Goal: Transaction & Acquisition: Purchase product/service

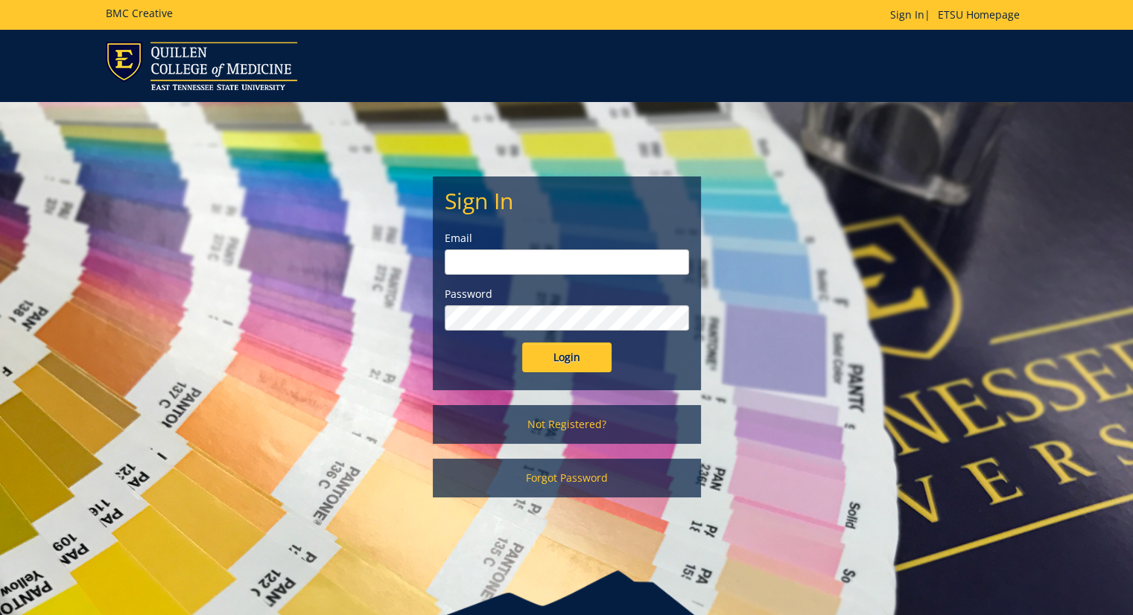
type input "[EMAIL_ADDRESS][DOMAIN_NAME]"
click at [567, 363] on input "Login" at bounding box center [566, 358] width 89 height 30
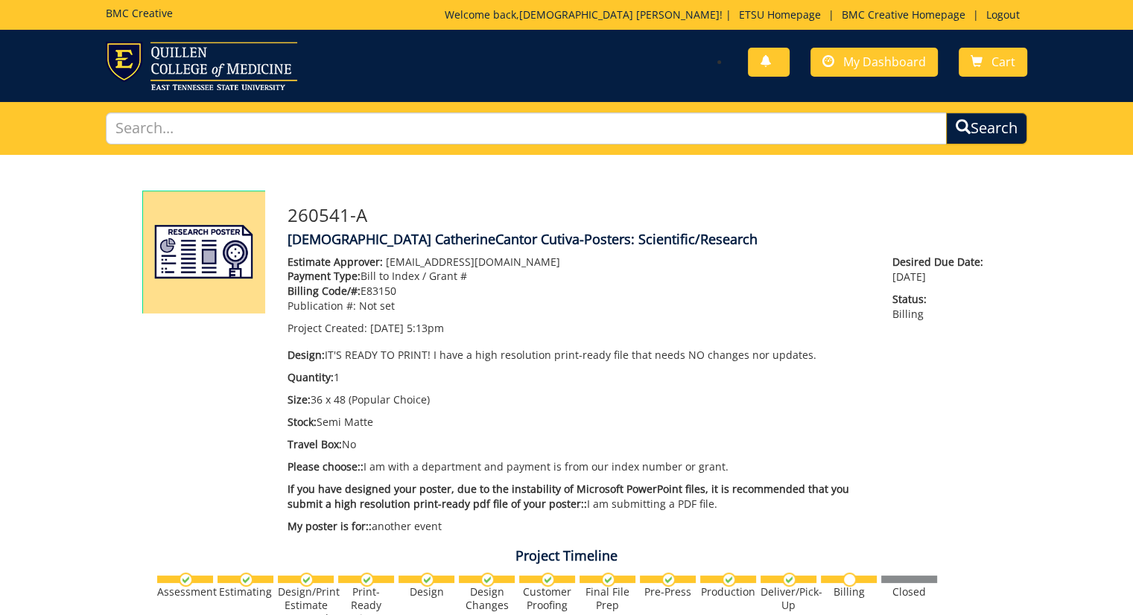
click at [567, 363] on div "Estimate Approver: [EMAIL_ADDRESS][DOMAIN_NAME] Payment Type: Bill to Index / G…" at bounding box center [578, 398] width 605 height 287
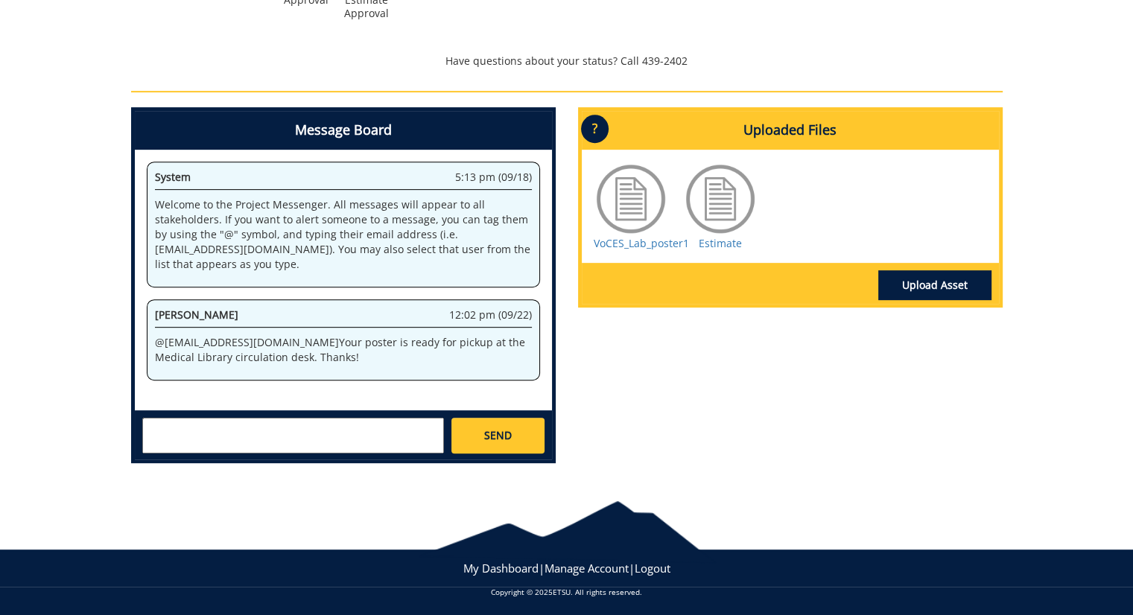
scroll to position [623, 0]
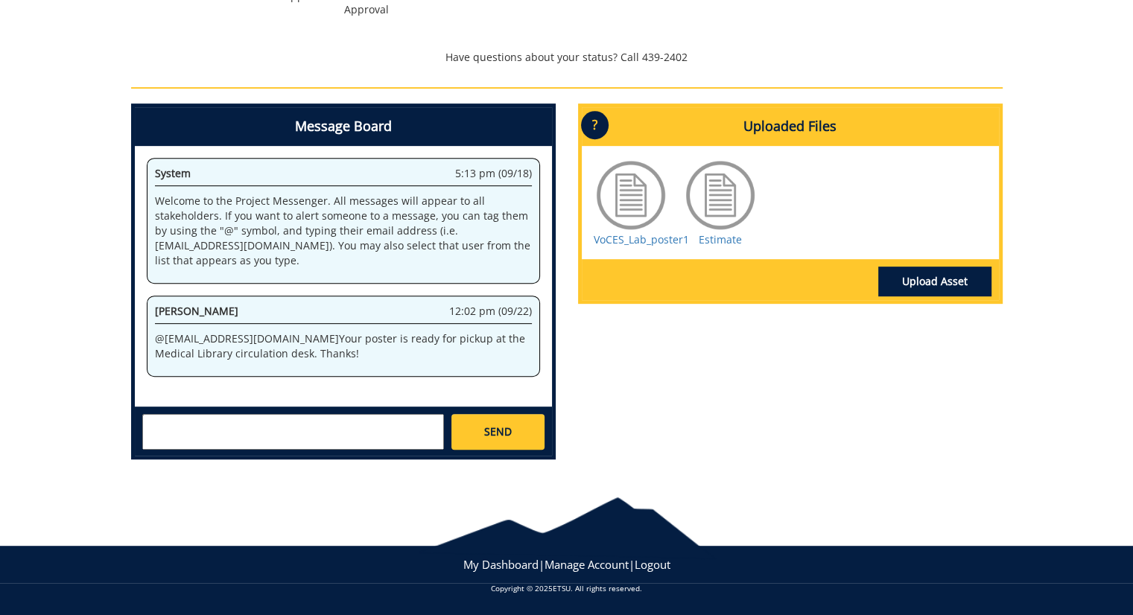
drag, startPoint x: 319, startPoint y: 352, endPoint x: 280, endPoint y: 339, distance: 41.7
click at [280, 339] on p "@ [EMAIL_ADDRESS][DOMAIN_NAME] Your poster is ready for pickup at the Medical L…" at bounding box center [343, 346] width 377 height 30
copy p "Your poster is ready for pickup at the Medical Library circulation desk. Thanks!"
click at [325, 427] on textarea at bounding box center [293, 432] width 302 height 36
type textarea "Thank you very much! My student Heather Bingaman will pick up the poster. Kind …"
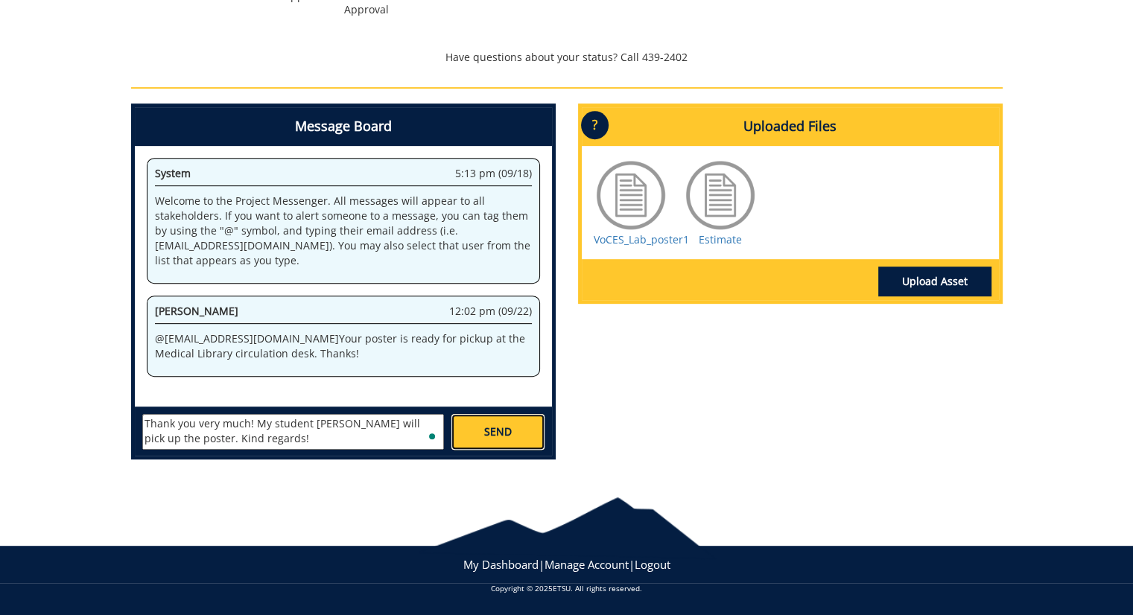
click at [506, 427] on span "SEND" at bounding box center [498, 432] width 28 height 15
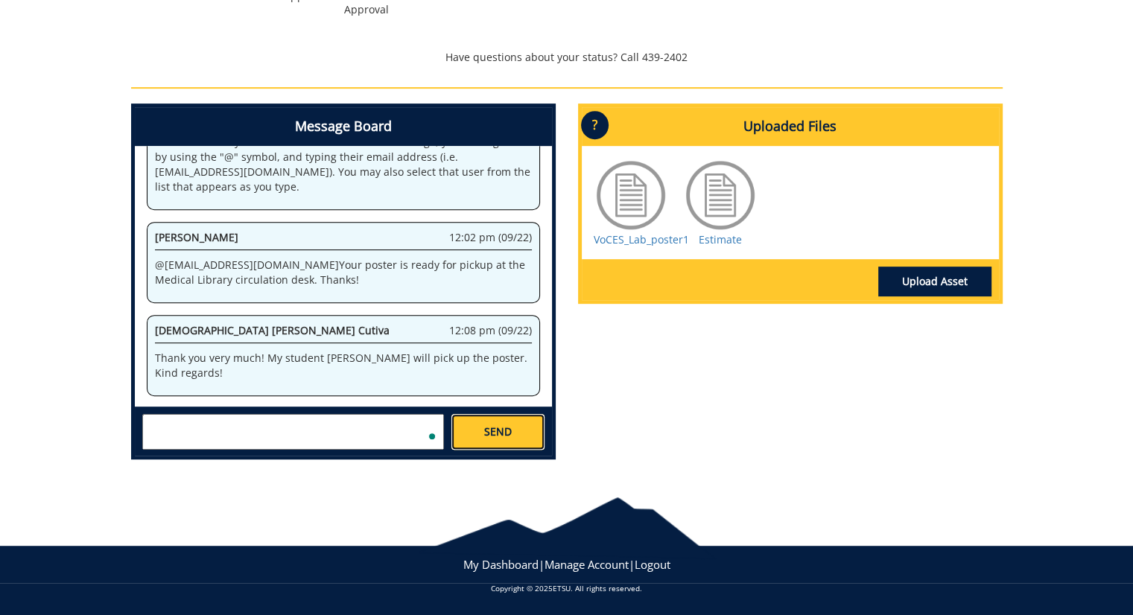
scroll to position [166, 0]
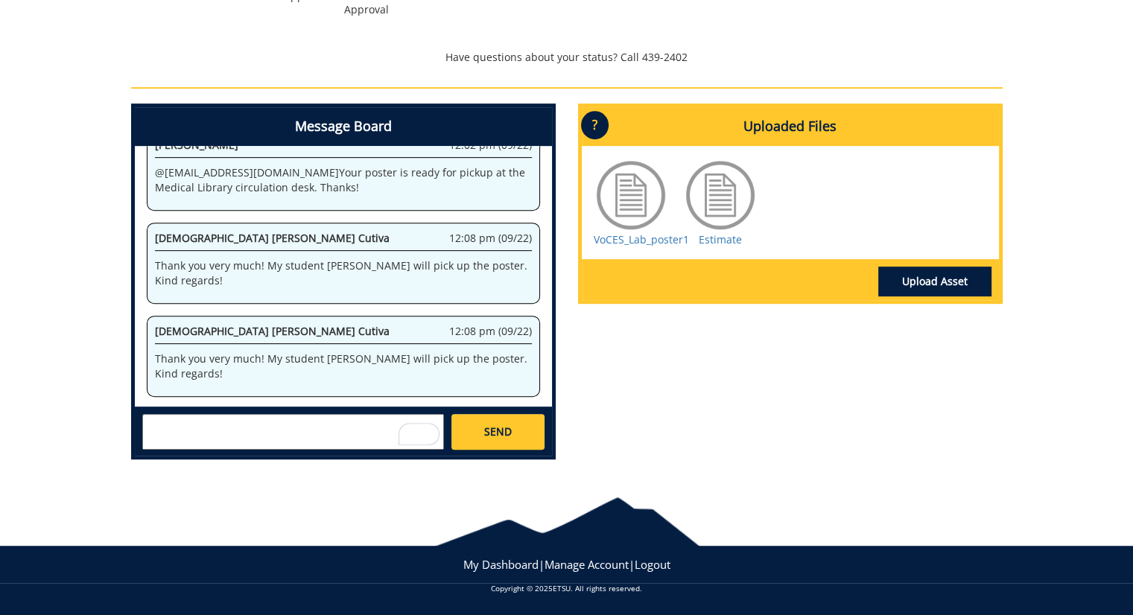
click at [95, 289] on div "260541-A Lady CatherineCantor Cutiva-Posters: Scientific/Research Estimate Appr…" at bounding box center [566, 2] width 1133 height 940
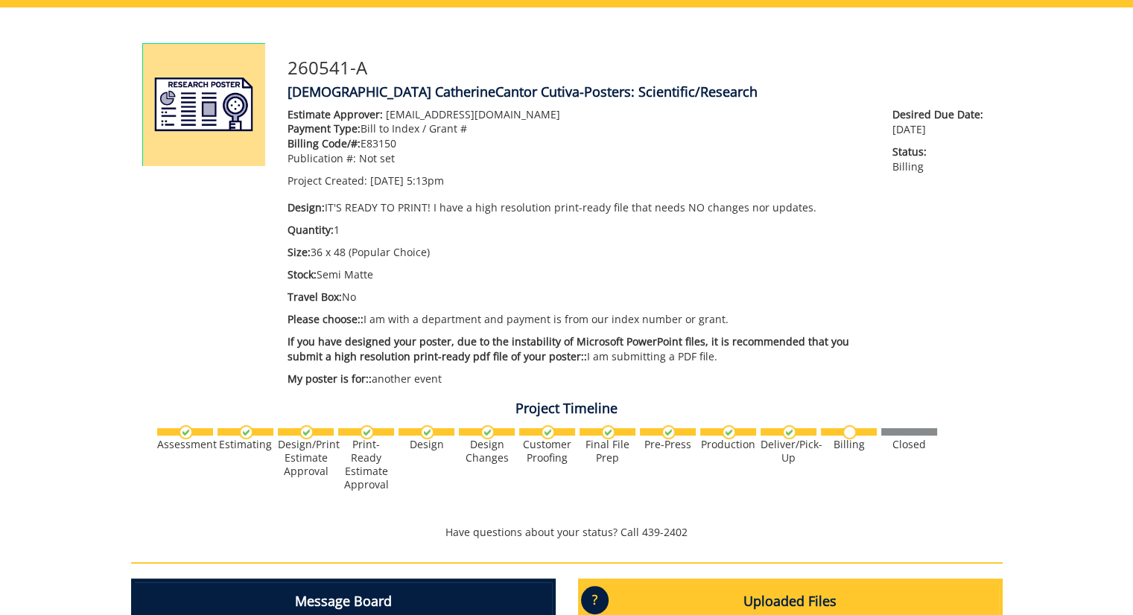
scroll to position [146, 0]
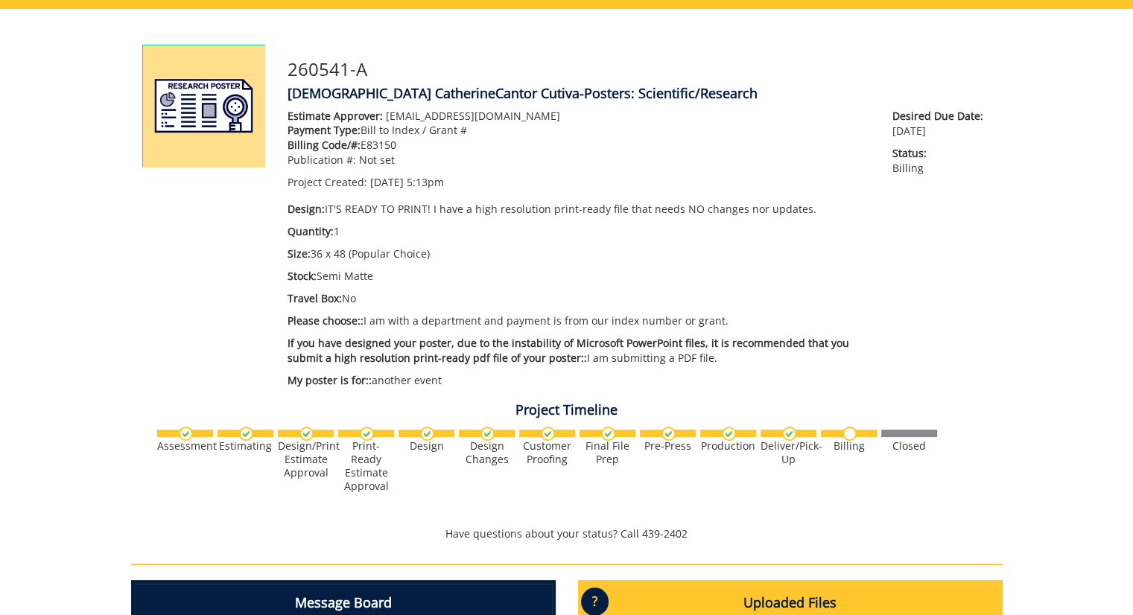
drag, startPoint x: 441, startPoint y: 382, endPoint x: 281, endPoint y: 117, distance: 309.7
click at [281, 117] on div "Estimate Approver: coateswa@mail.etsu.edu Payment Type: Bill to Index / Grant #…" at bounding box center [578, 252] width 605 height 287
copy div "Estimate Approver: coateswa@mail.etsu.edu Payment Type: Bill to Index / Grant #…"
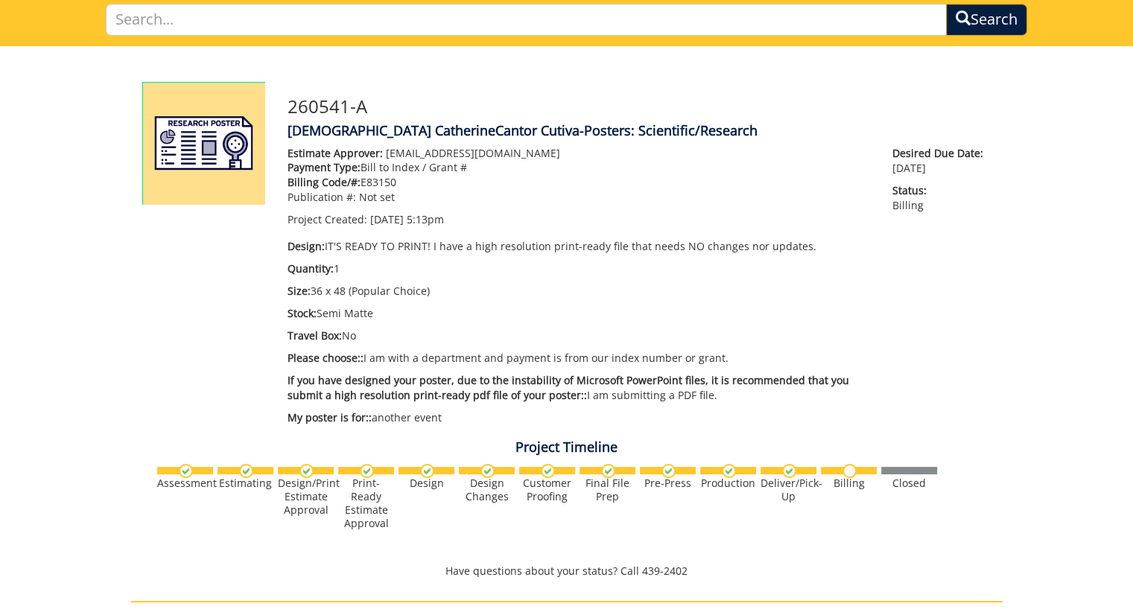
scroll to position [0, 0]
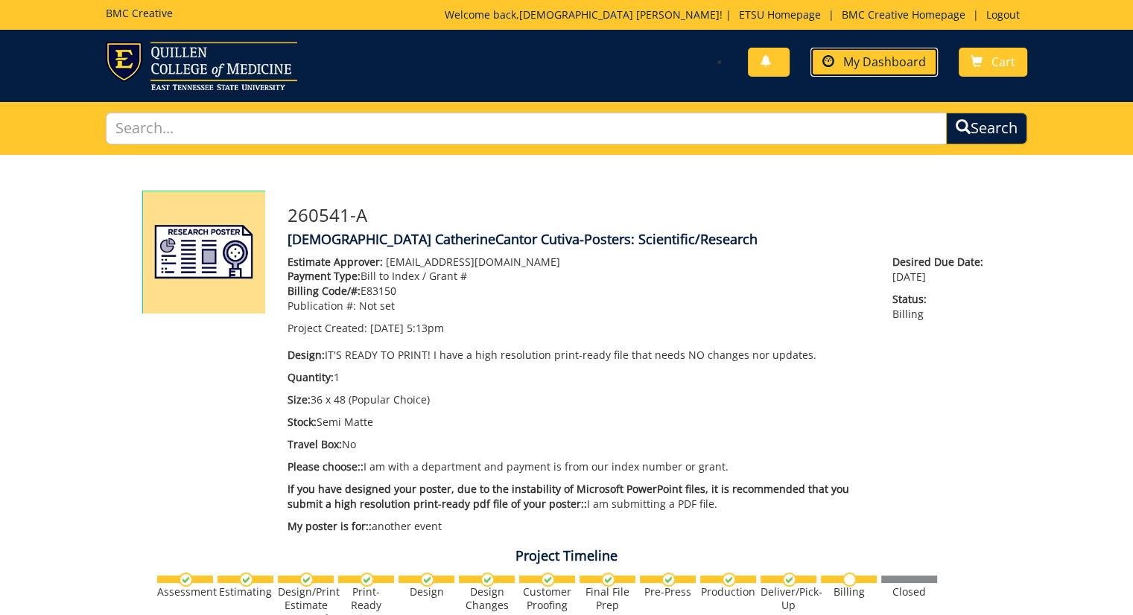
click at [875, 74] on link "My Dashboard" at bounding box center [873, 62] width 127 height 29
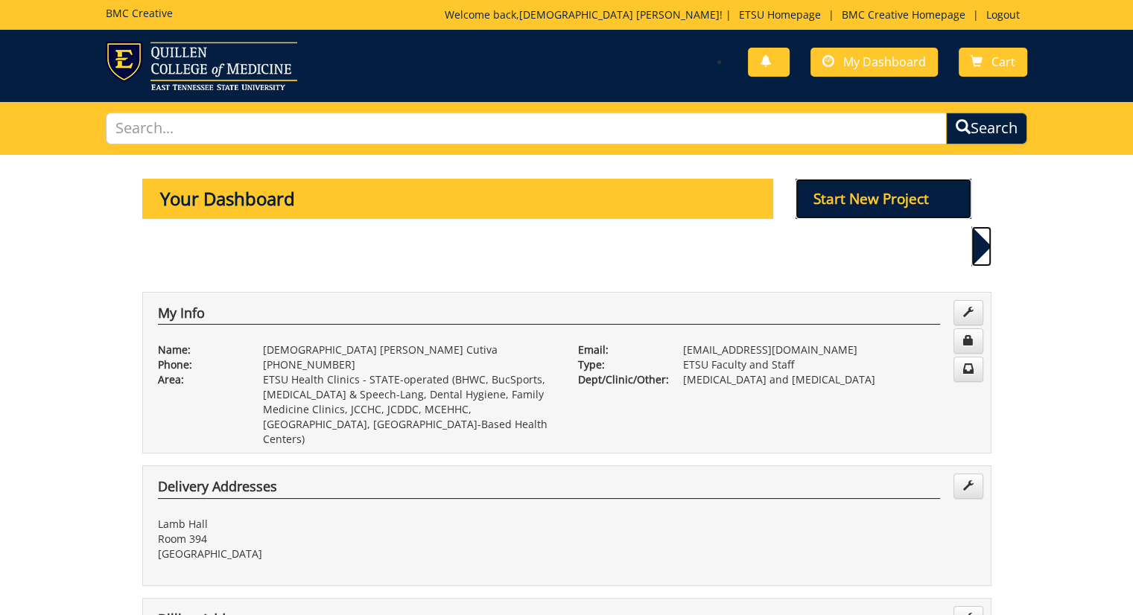
click at [846, 203] on p "Start New Project" at bounding box center [883, 199] width 176 height 40
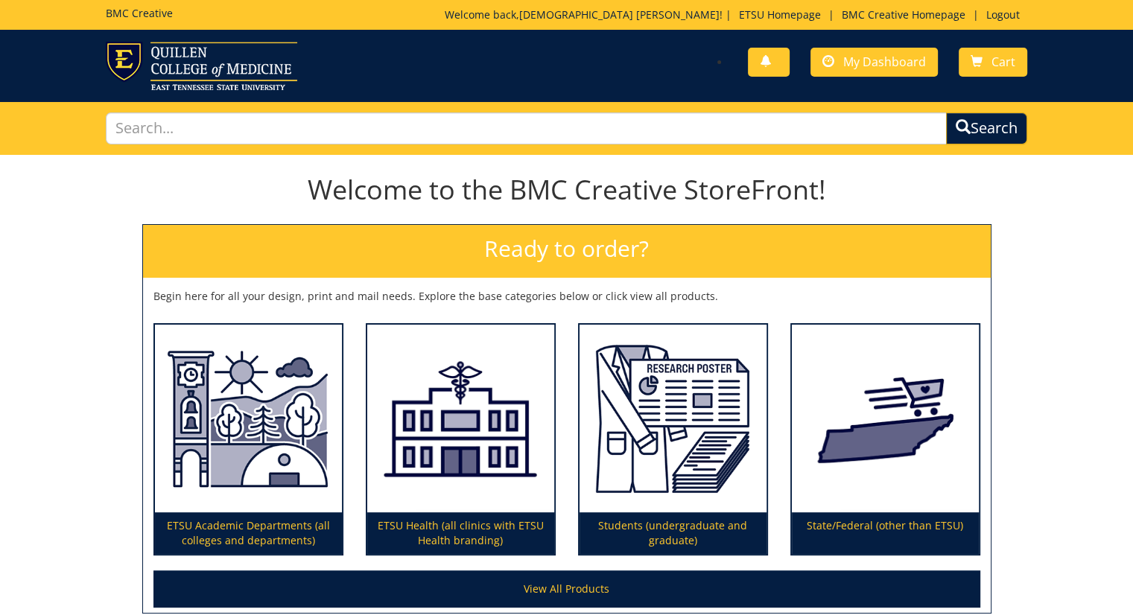
scroll to position [142, 0]
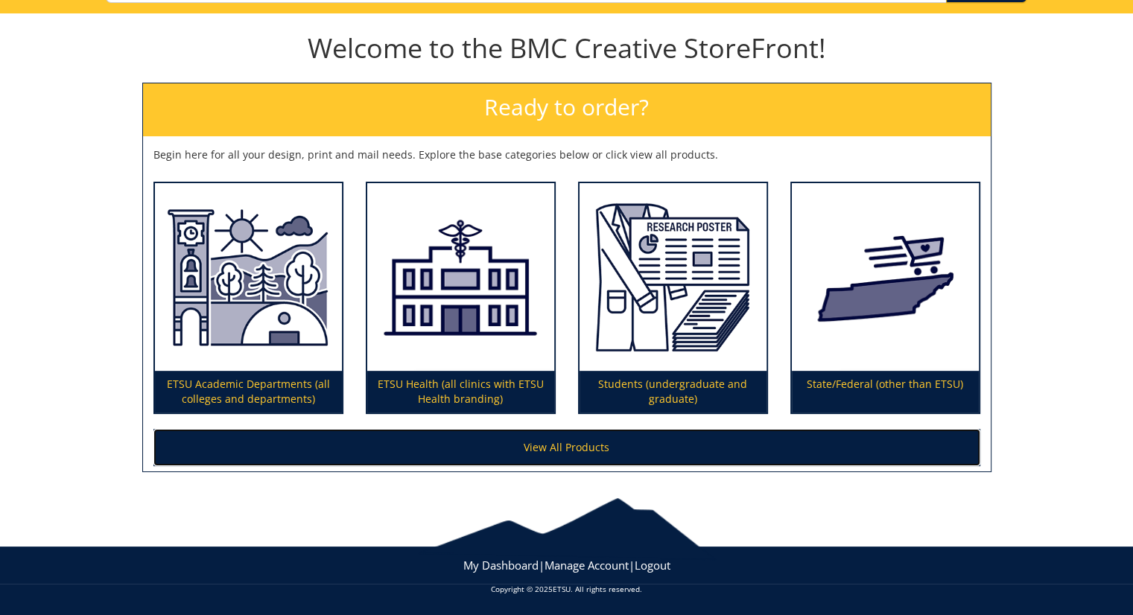
click at [319, 454] on link "View All Products" at bounding box center [566, 447] width 827 height 37
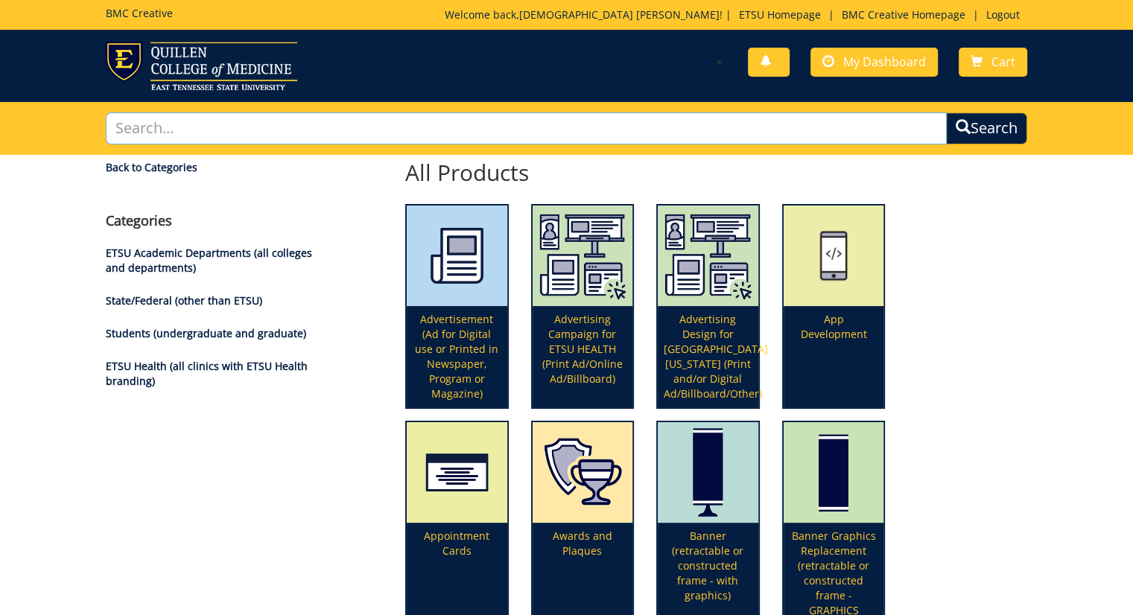
click at [758, 130] on input "text" at bounding box center [527, 128] width 842 height 32
type input "poster"
click at [946, 112] on button "Search" at bounding box center [986, 128] width 81 height 32
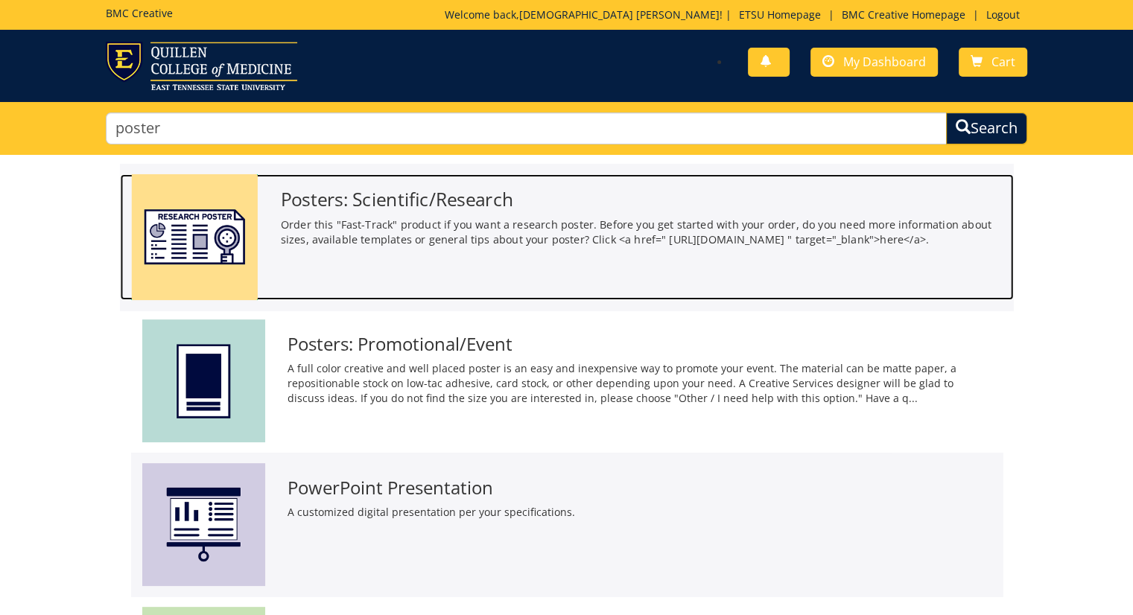
click at [402, 204] on h3 "Posters: Scientific/Research" at bounding box center [641, 199] width 722 height 20
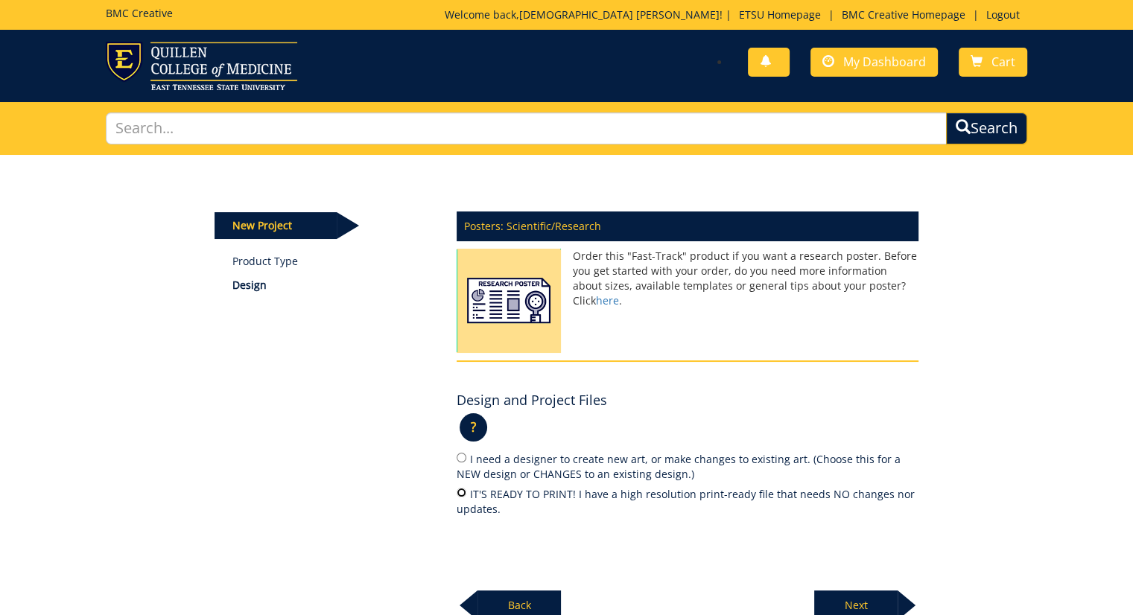
click at [458, 494] on input "IT'S READY TO PRINT! I have a high resolution print-ready file that needs NO ch…" at bounding box center [462, 493] width 10 height 10
radio input "true"
click at [850, 600] on p "Next" at bounding box center [855, 606] width 83 height 30
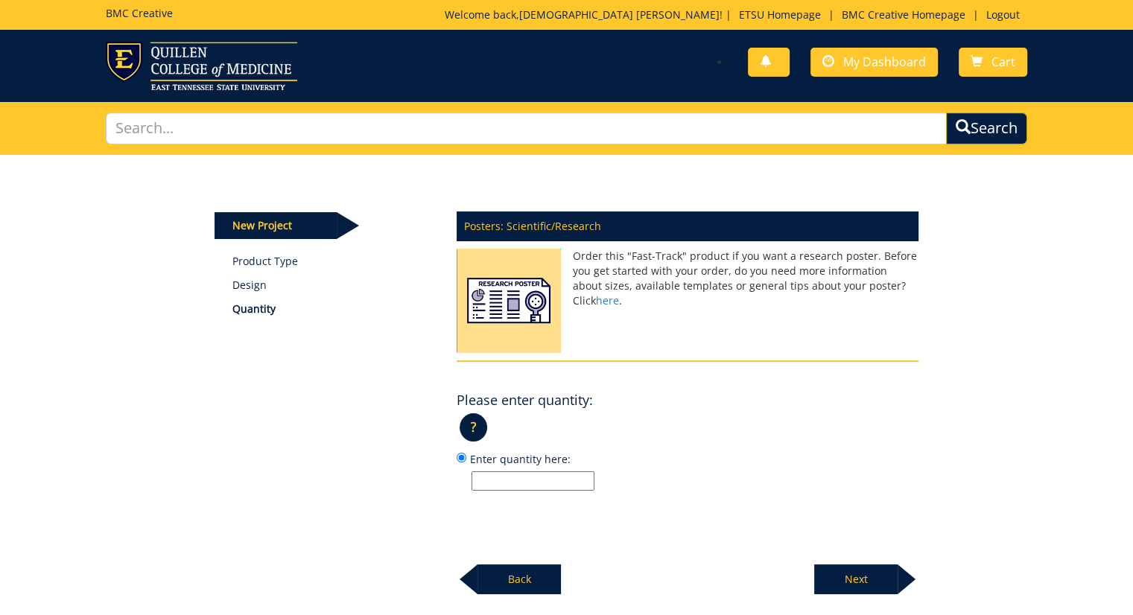
click at [522, 482] on input "Enter quantity here:" at bounding box center [532, 480] width 123 height 19
type input "1"
click at [870, 572] on p "Next" at bounding box center [855, 580] width 83 height 30
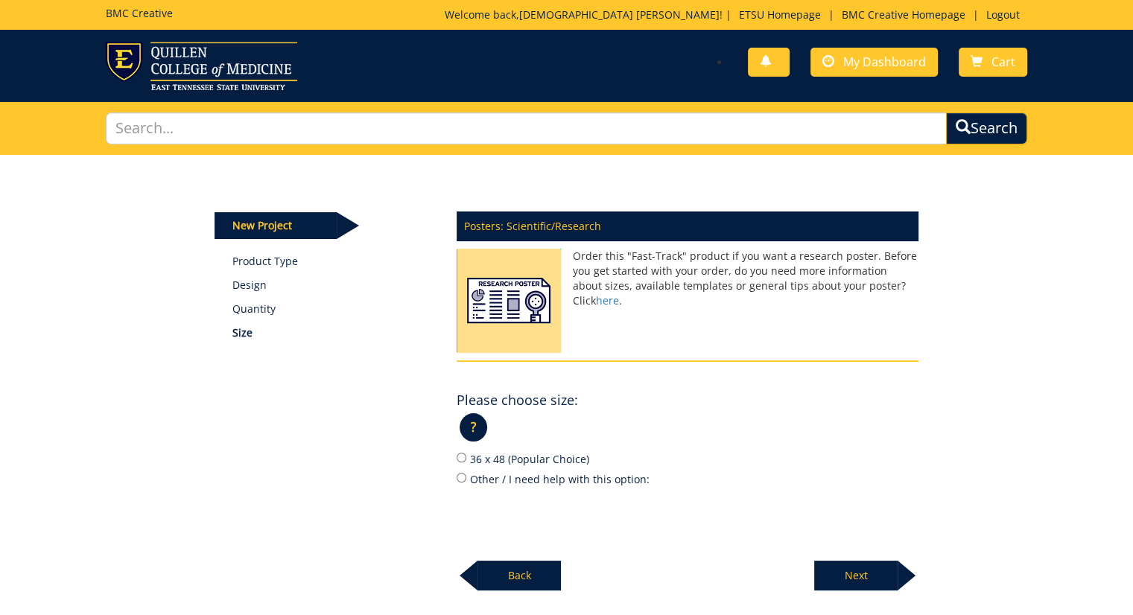
click at [512, 458] on label "36 x 48 (Popular Choice)" at bounding box center [688, 459] width 462 height 16
click at [466, 458] on input "36 x 48 (Popular Choice)" at bounding box center [462, 458] width 10 height 10
radio input "true"
click at [847, 564] on p "Next" at bounding box center [855, 576] width 83 height 30
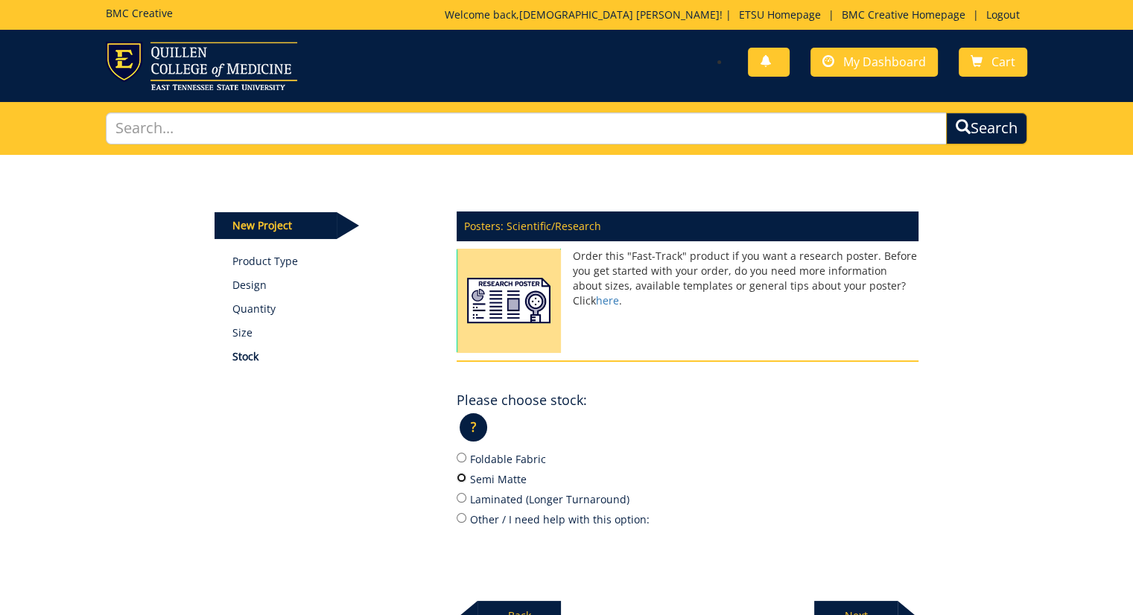
click at [460, 478] on input "Semi Matte" at bounding box center [462, 478] width 10 height 10
radio input "true"
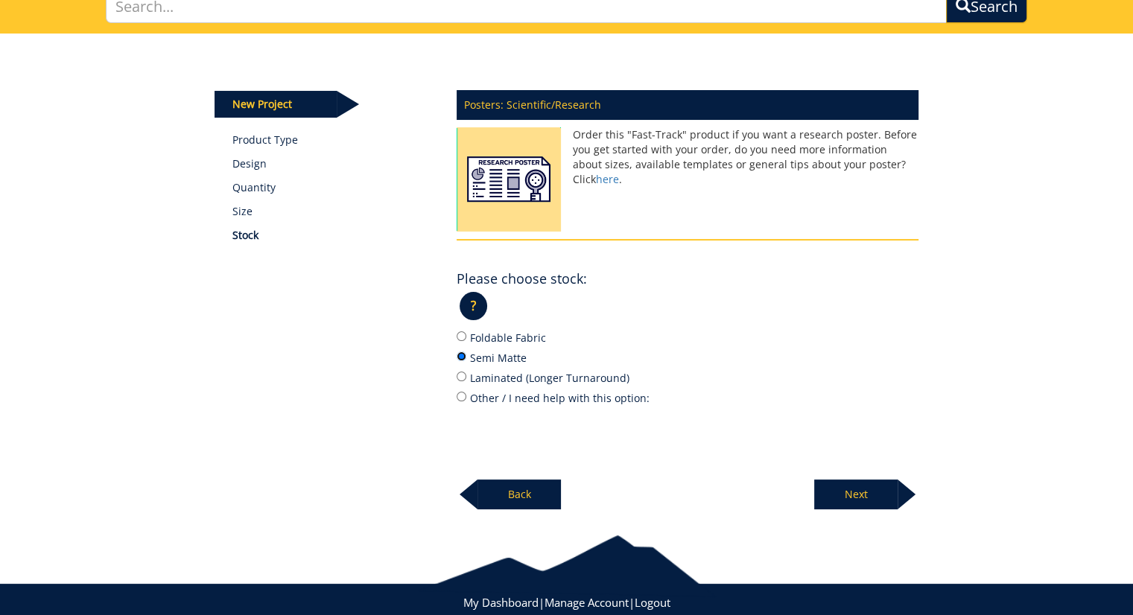
scroll to position [159, 0]
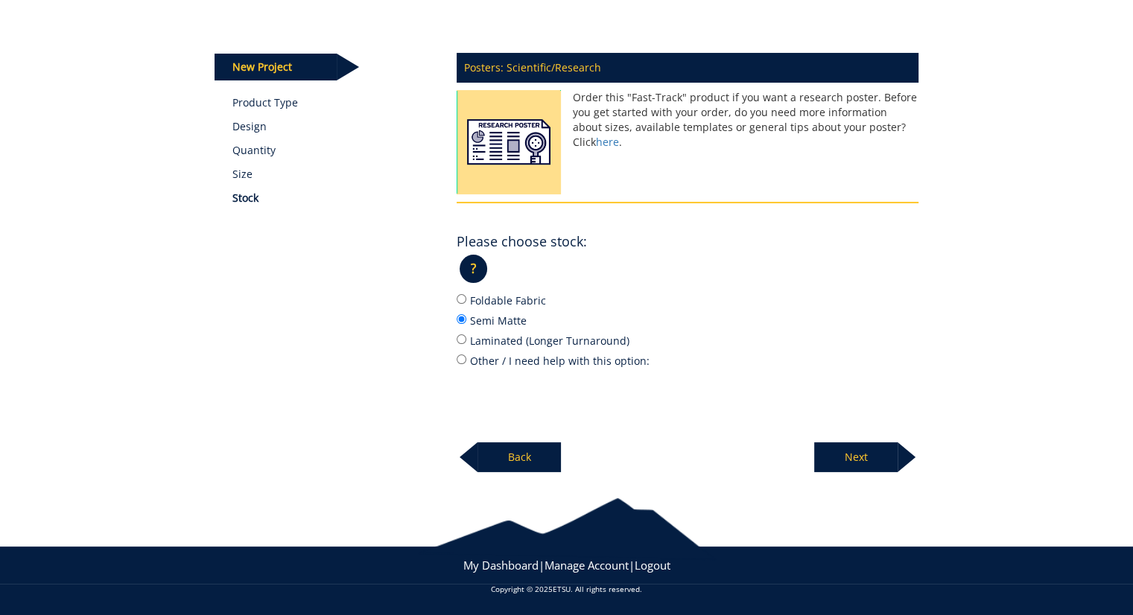
click at [870, 463] on p "Next" at bounding box center [855, 457] width 83 height 30
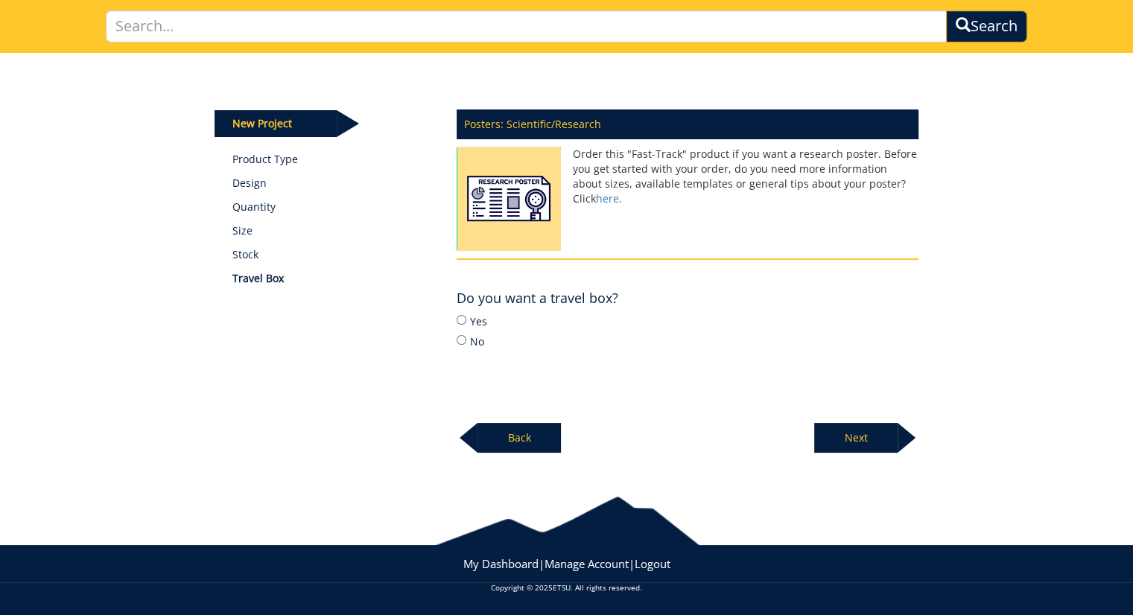
scroll to position [101, 0]
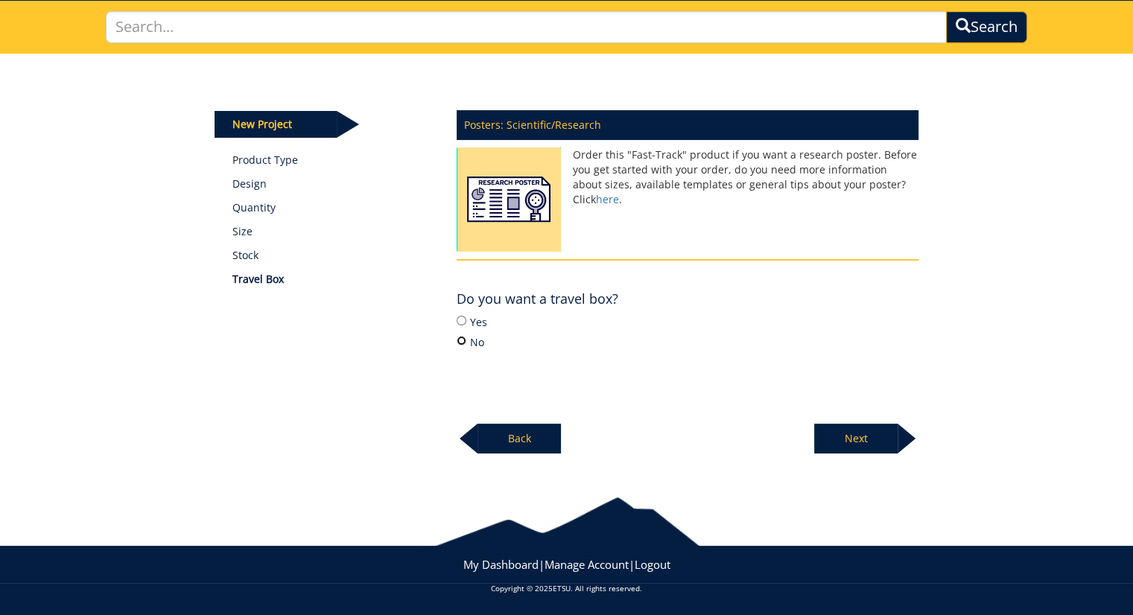
click at [460, 342] on input "No" at bounding box center [462, 341] width 10 height 10
radio input "true"
click at [865, 440] on p "Next" at bounding box center [855, 439] width 83 height 30
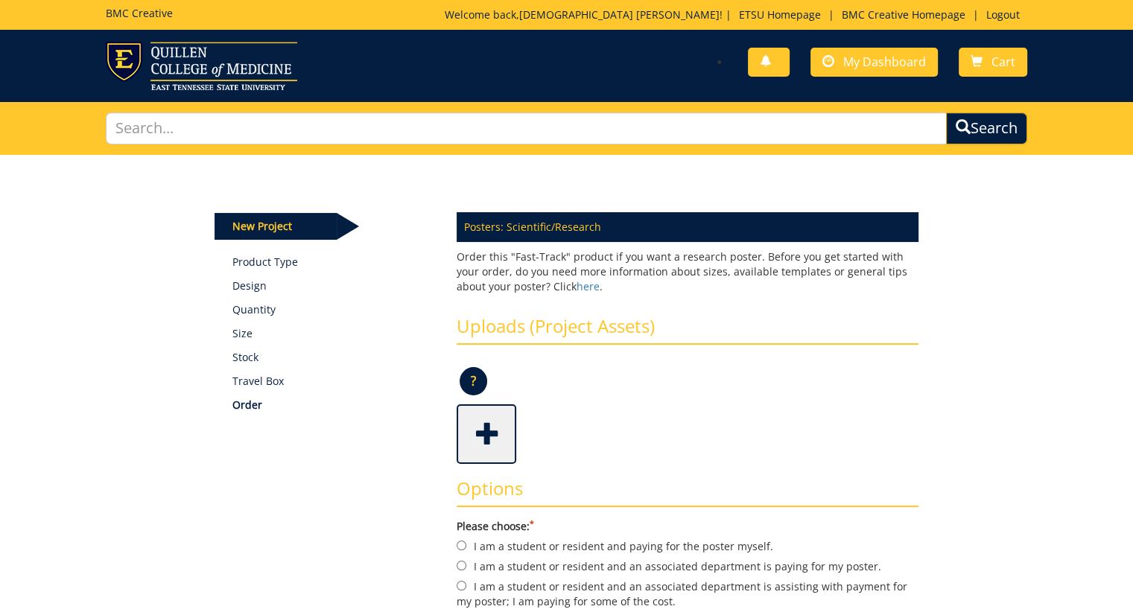
click at [483, 429] on span at bounding box center [488, 433] width 60 height 52
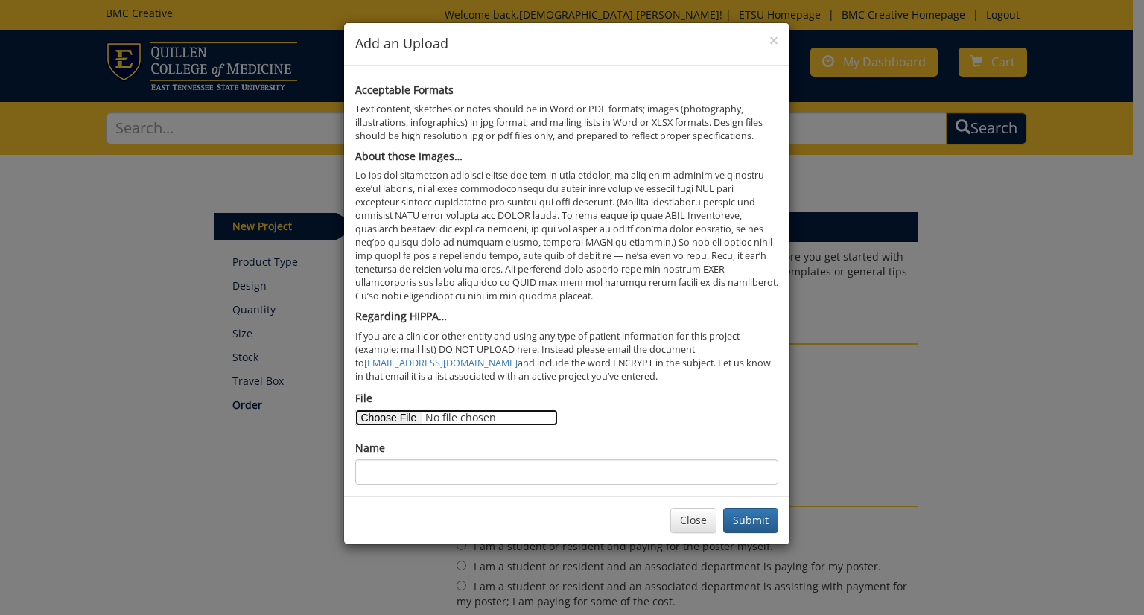
click at [386, 416] on input "File" at bounding box center [456, 418] width 203 height 16
type input "C:\fakepath\MaugerR_FVCposter.pdf"
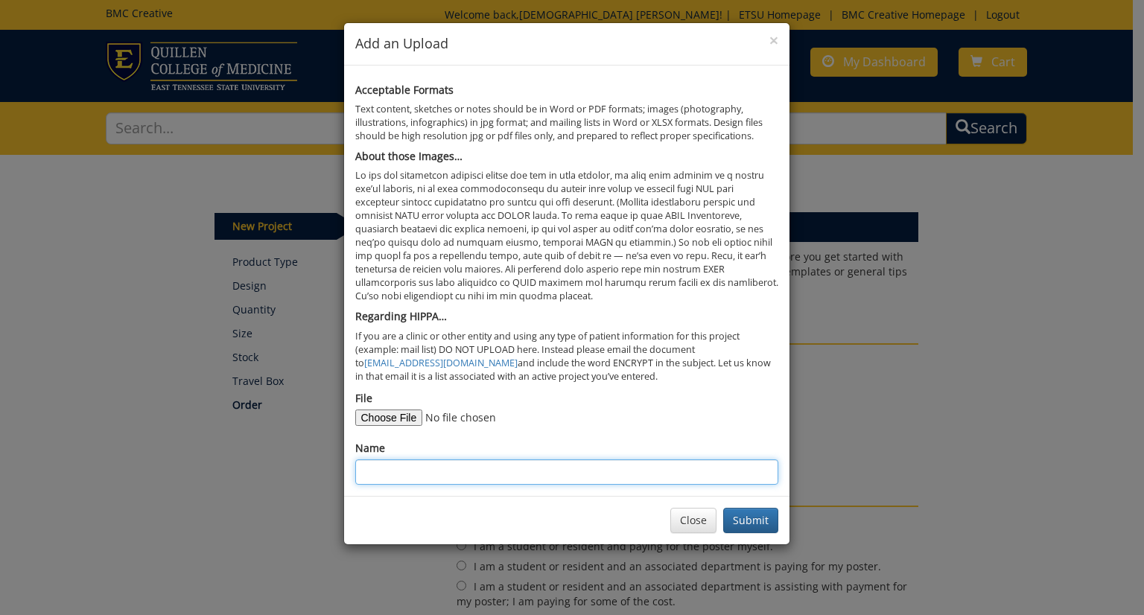
click at [635, 468] on input "Name" at bounding box center [566, 472] width 423 height 25
type input "VoCES_Lab_poster2"
click at [748, 511] on button "Submit" at bounding box center [750, 520] width 55 height 25
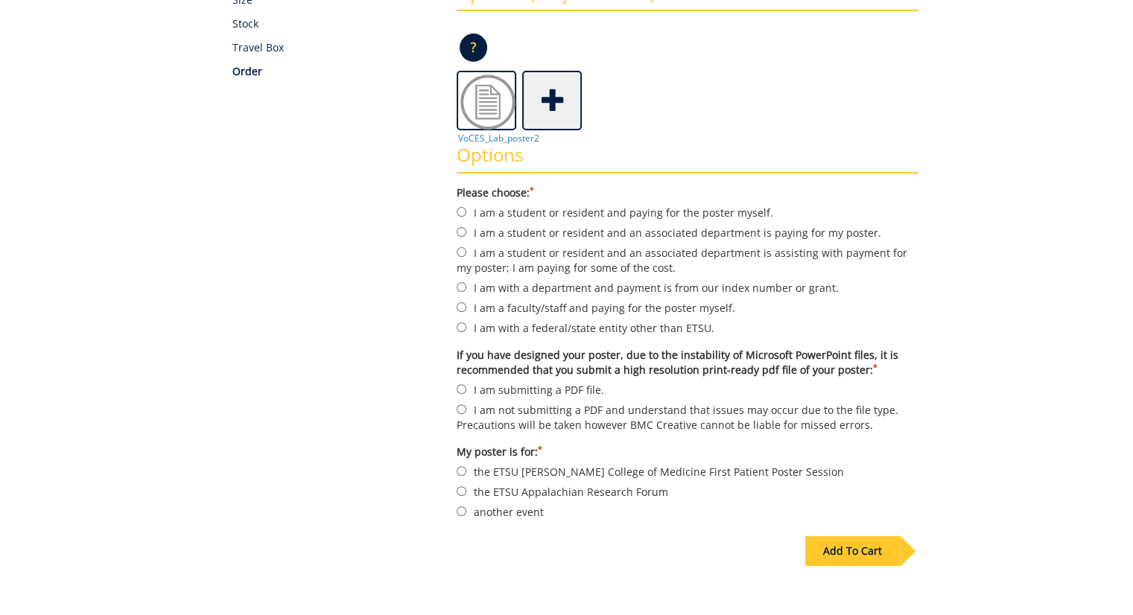
scroll to position [345, 0]
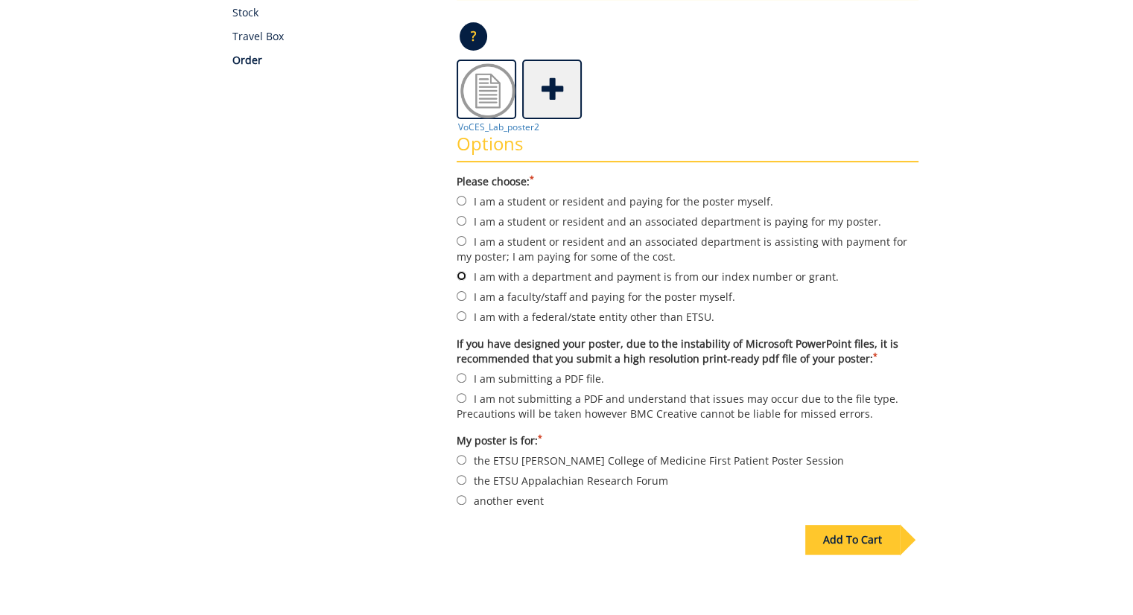
click at [460, 276] on input "I am with a department and payment is from our index number or grant." at bounding box center [462, 276] width 10 height 10
radio input "true"
click at [462, 373] on input "I am submitting a PDF file." at bounding box center [462, 378] width 10 height 10
radio input "true"
click at [462, 497] on input "another event" at bounding box center [462, 500] width 10 height 10
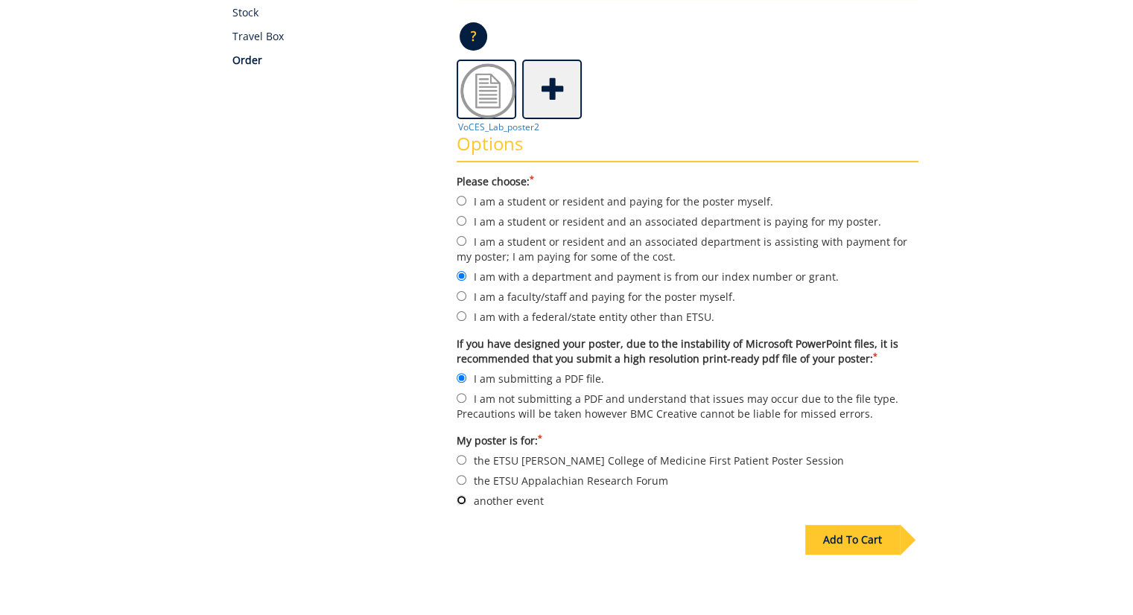
radio input "true"
click at [834, 544] on div "Add To Cart" at bounding box center [852, 540] width 95 height 30
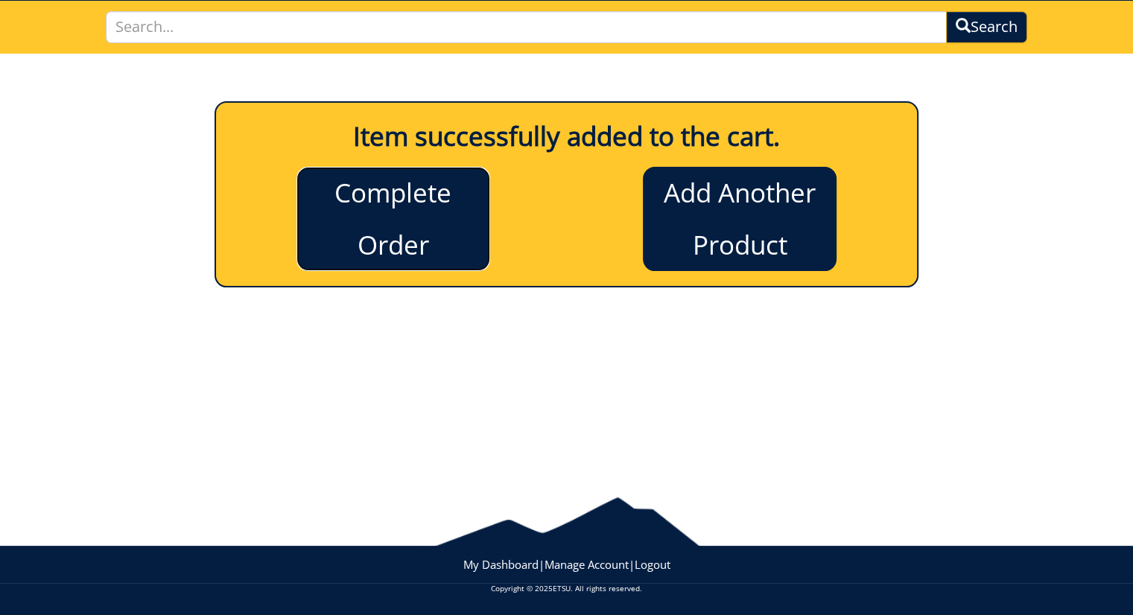
click at [378, 209] on link "Complete Order" at bounding box center [393, 219] width 194 height 104
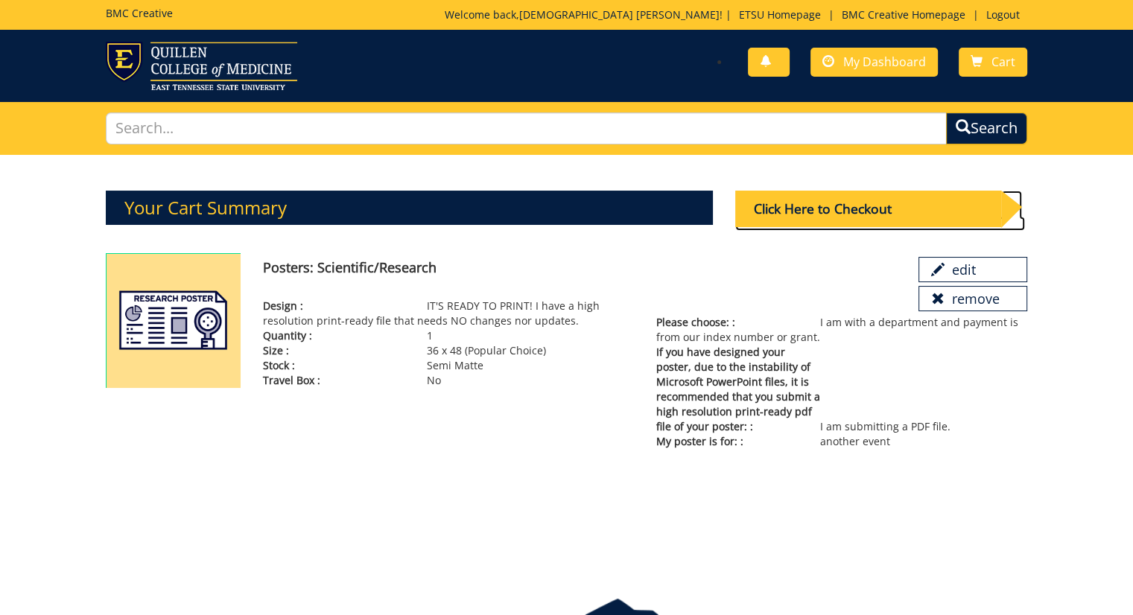
click at [873, 206] on div "Click Here to Checkout" at bounding box center [868, 209] width 267 height 36
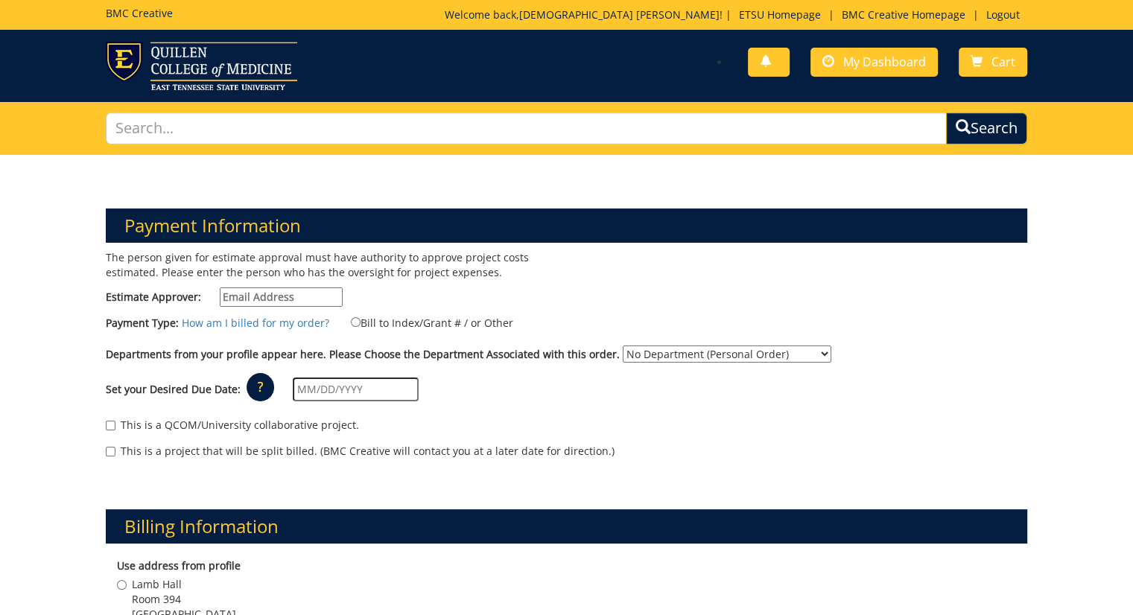
click at [308, 290] on input "Estimate Approver:" at bounding box center [281, 296] width 123 height 19
paste input "[EMAIL_ADDRESS][DOMAIN_NAME]"
type input "coateswa@mail.etsu.edu"
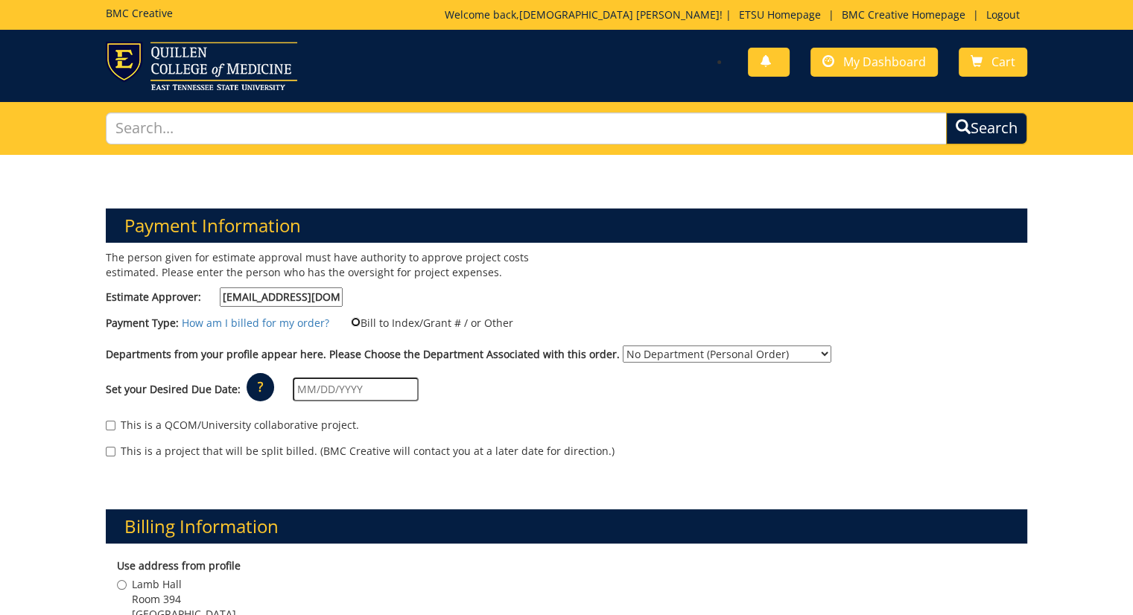
click at [351, 322] on input "Bill to Index/Grant # / or Other" at bounding box center [356, 322] width 10 height 10
radio input "true"
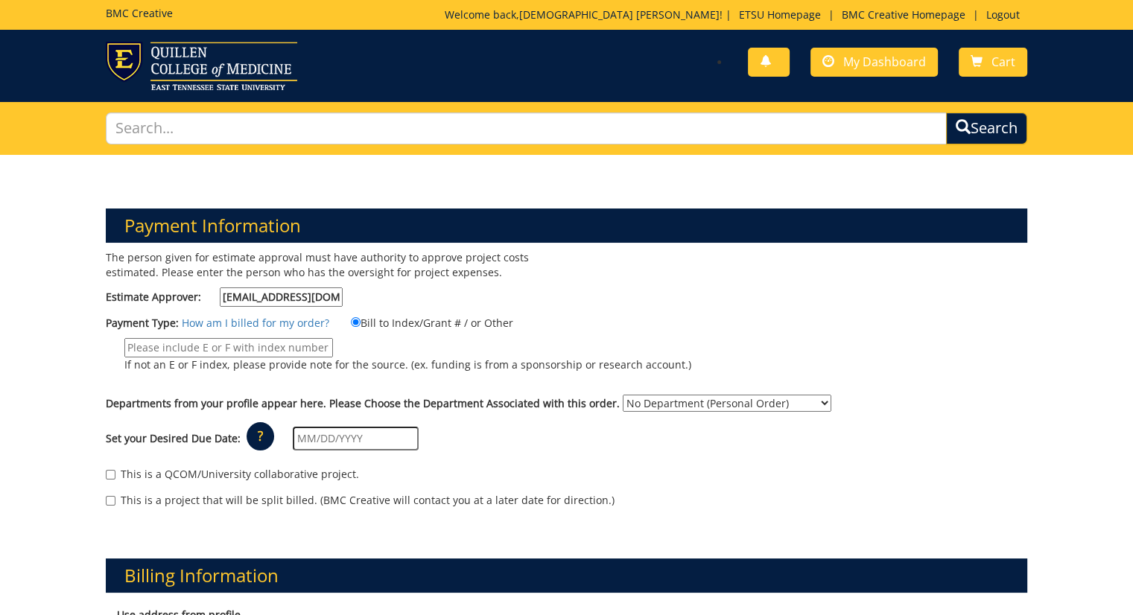
click at [252, 346] on input "If not an E or F index, please provide note for the source. (ex. funding is fro…" at bounding box center [228, 347] width 209 height 19
paste input "E83150"
type input "E83150"
click at [730, 398] on select "No Department (Personal Order) Audiology and Speech-Language Pathology" at bounding box center [727, 403] width 209 height 17
select select "18"
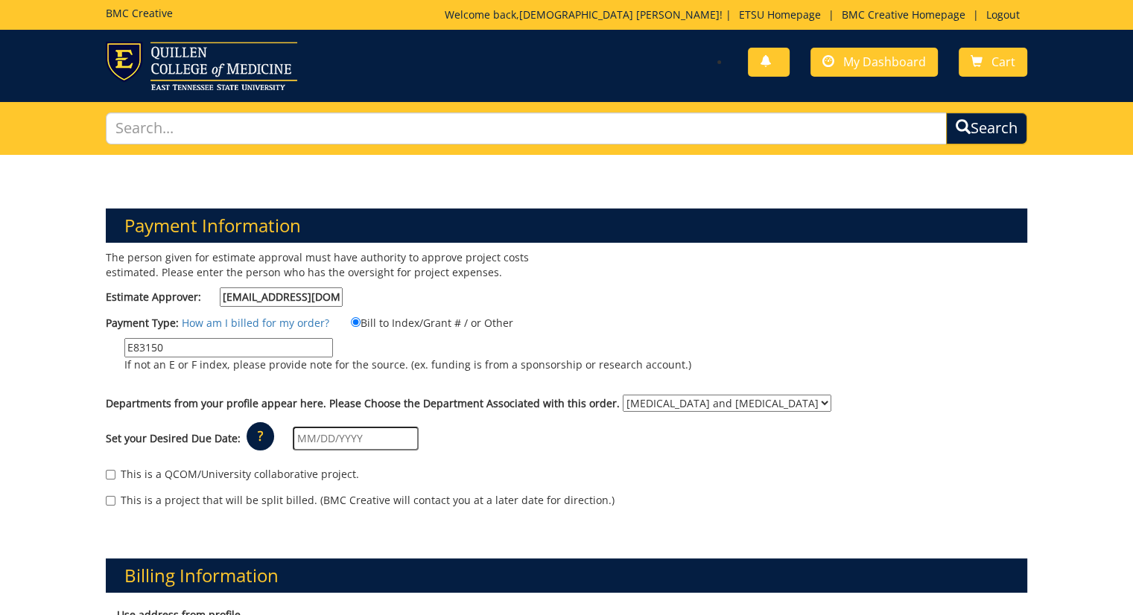
click at [623, 395] on select "No Department (Personal Order) Audiology and Speech-Language Pathology" at bounding box center [727, 403] width 209 height 17
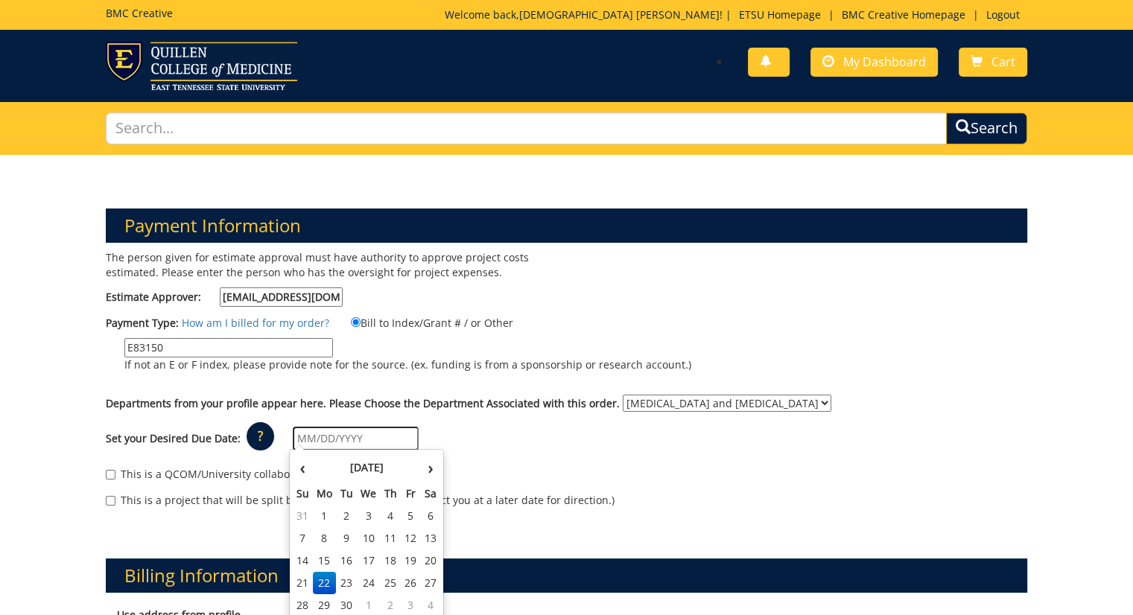
click at [392, 440] on input "text" at bounding box center [356, 439] width 126 height 24
click at [337, 585] on td "23" at bounding box center [346, 583] width 21 height 22
type input "[DATE]"
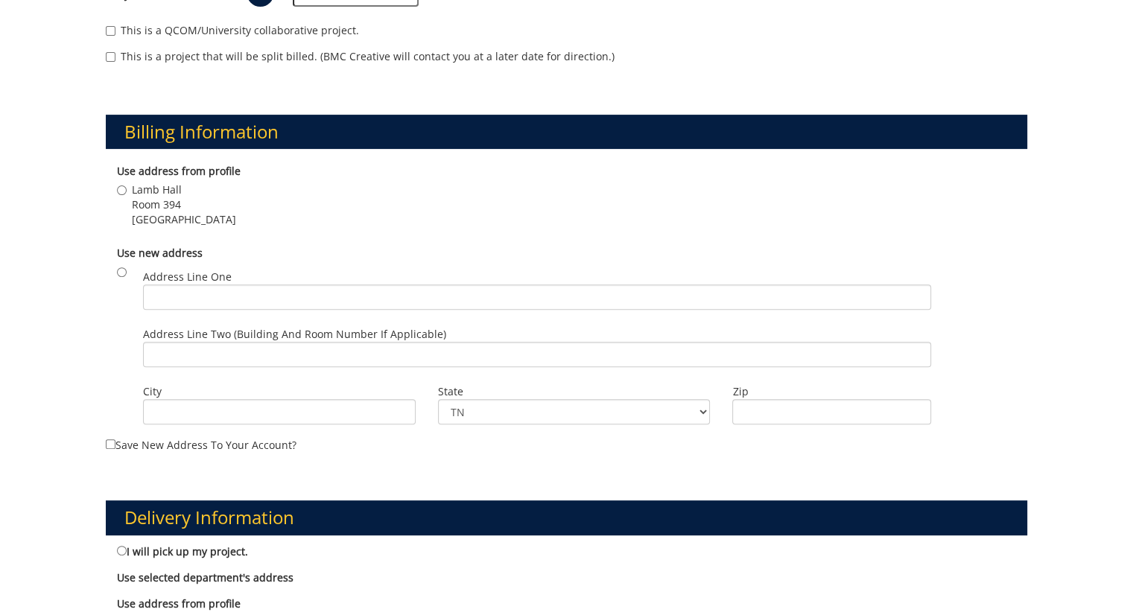
scroll to position [449, 0]
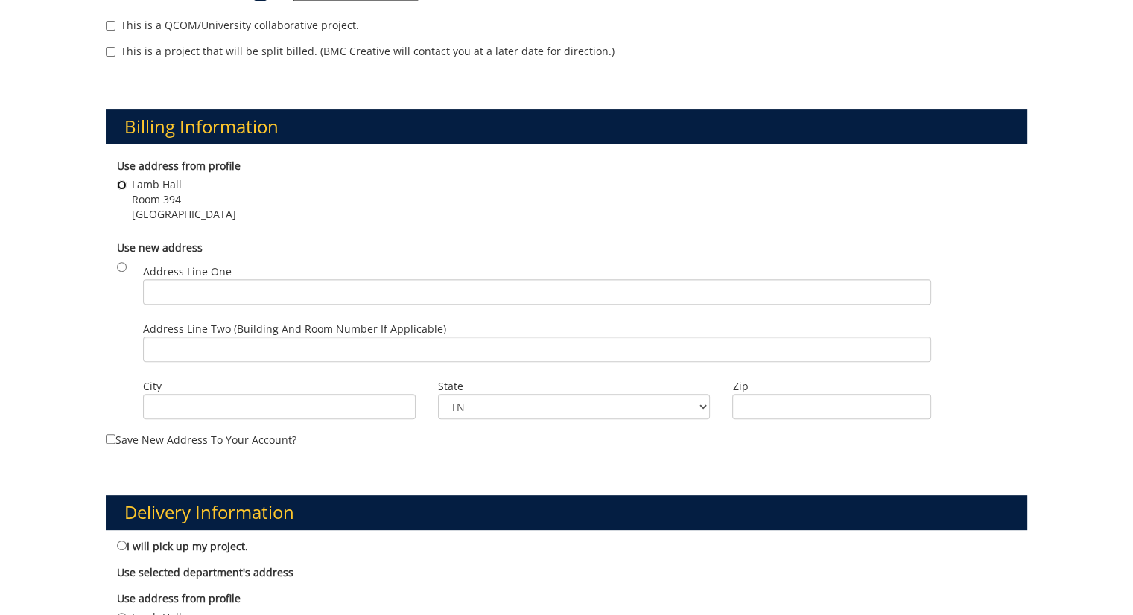
click at [121, 182] on input "Lamb Hall Room 394 Johnson City , TN 37614" at bounding box center [122, 185] width 10 height 10
radio input "true"
click at [120, 543] on input "I will pick up my project." at bounding box center [122, 546] width 10 height 10
radio input "true"
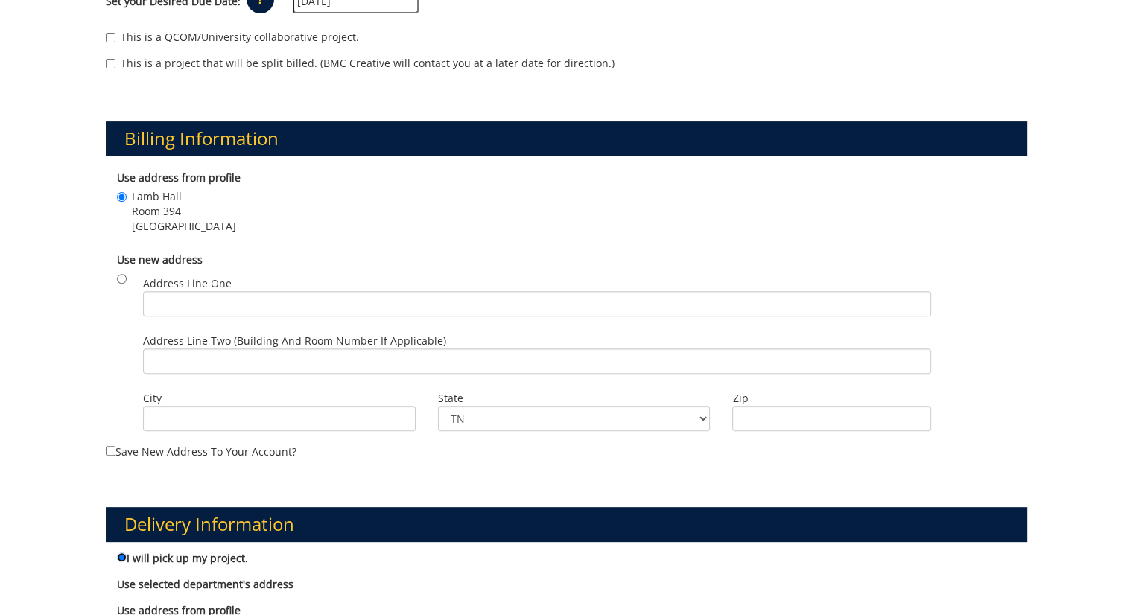
scroll to position [335, 0]
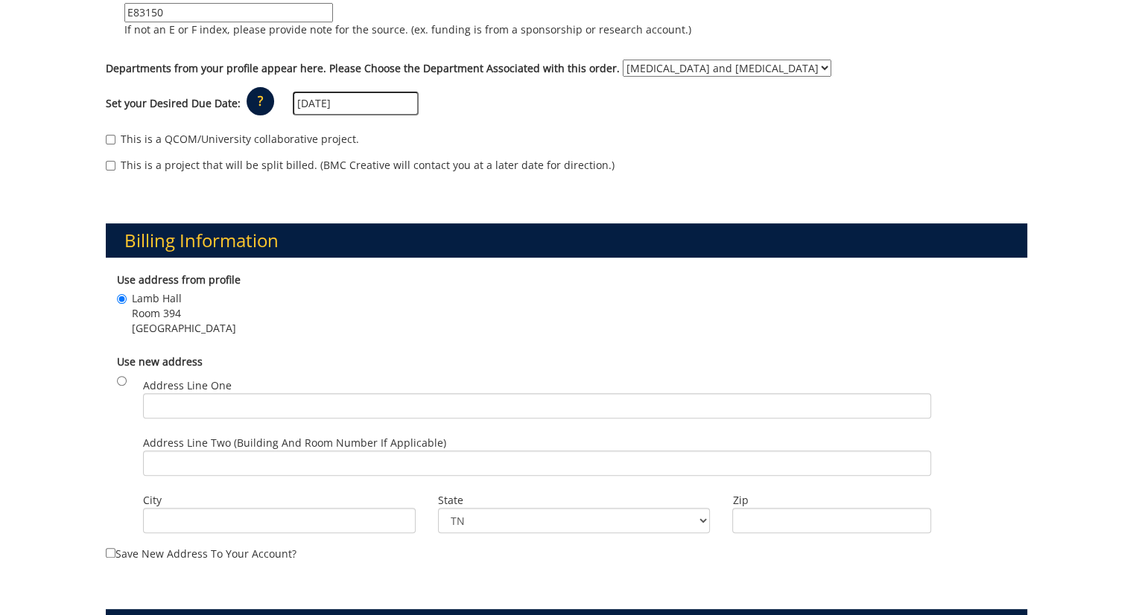
click at [256, 98] on p "?" at bounding box center [261, 101] width 28 height 28
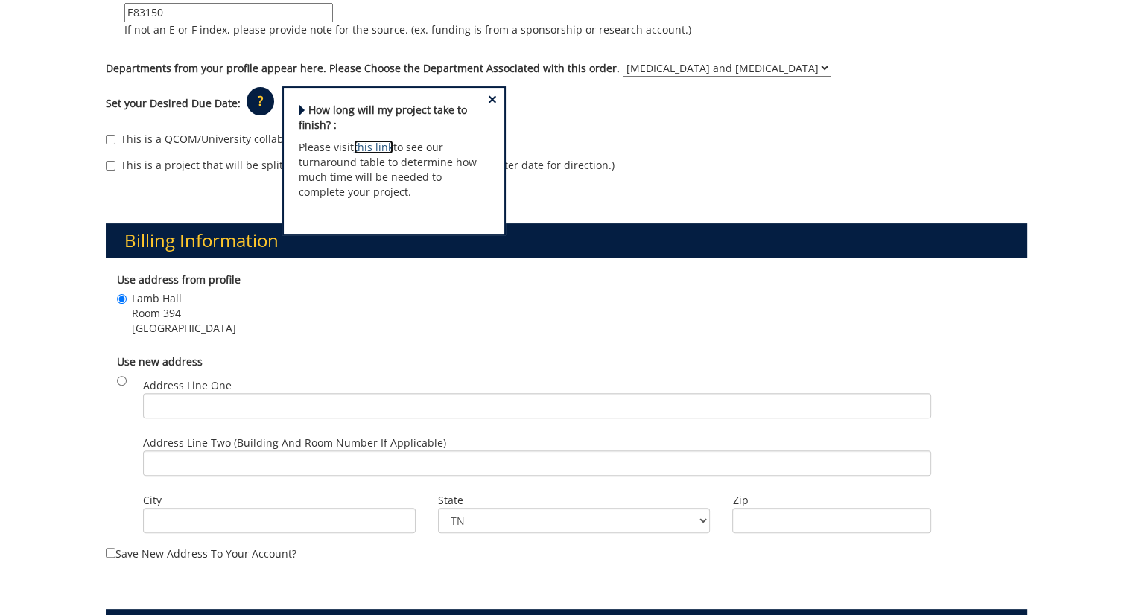
click at [366, 144] on link "this link" at bounding box center [373, 147] width 39 height 14
click at [631, 192] on div "Billing Information Use address from profile Lamb Hall Room 394 Johnson City , …" at bounding box center [567, 381] width 944 height 386
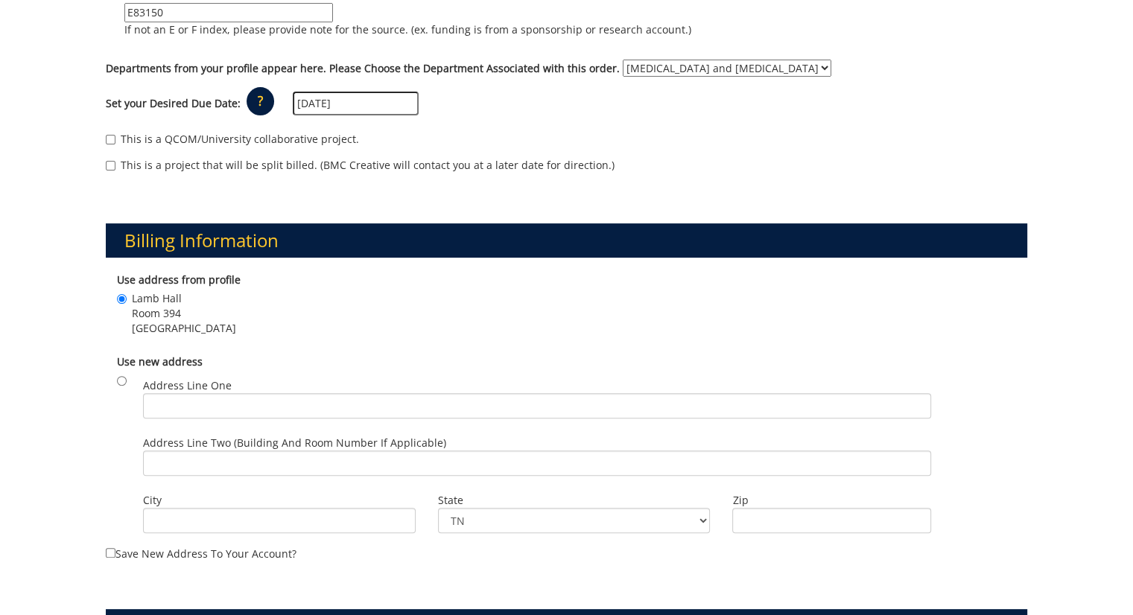
click at [357, 97] on input "[DATE]" at bounding box center [356, 104] width 126 height 24
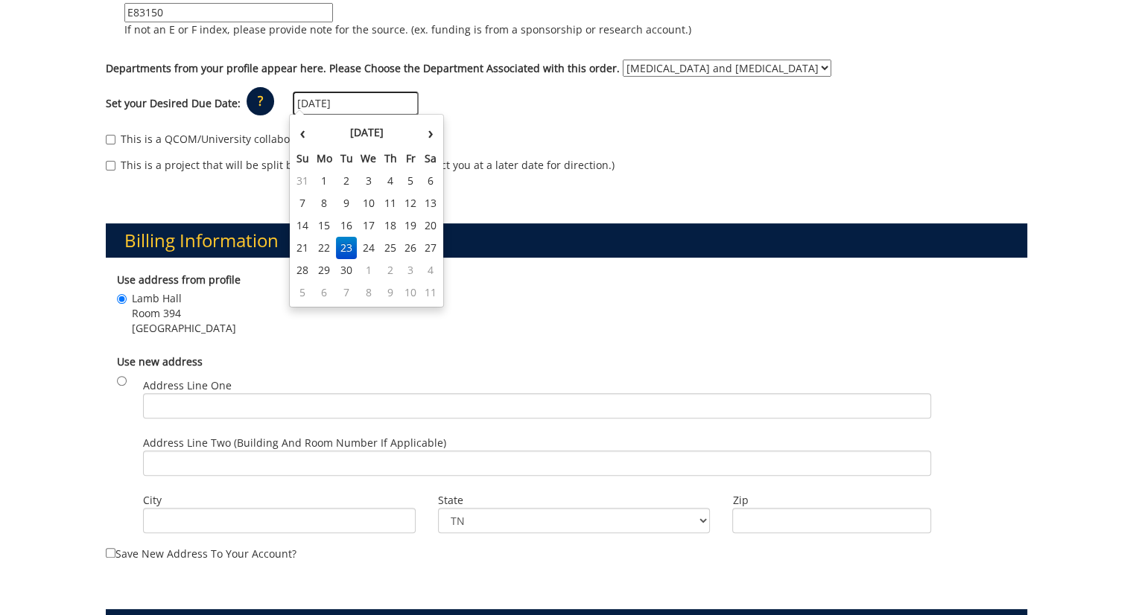
click at [349, 244] on td "23" at bounding box center [346, 248] width 21 height 22
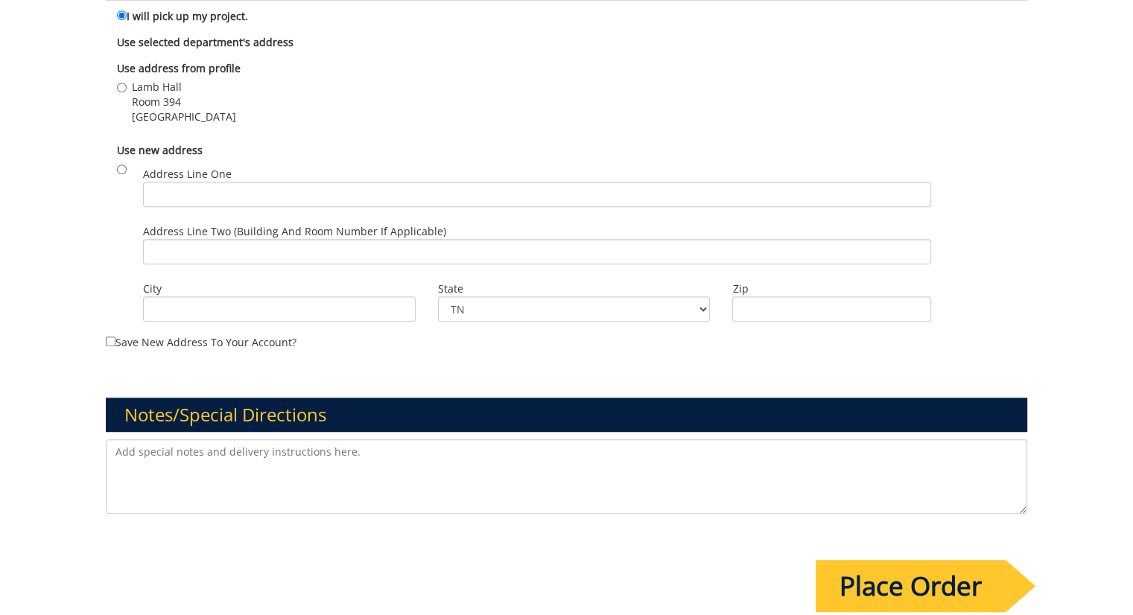
scroll to position [1061, 0]
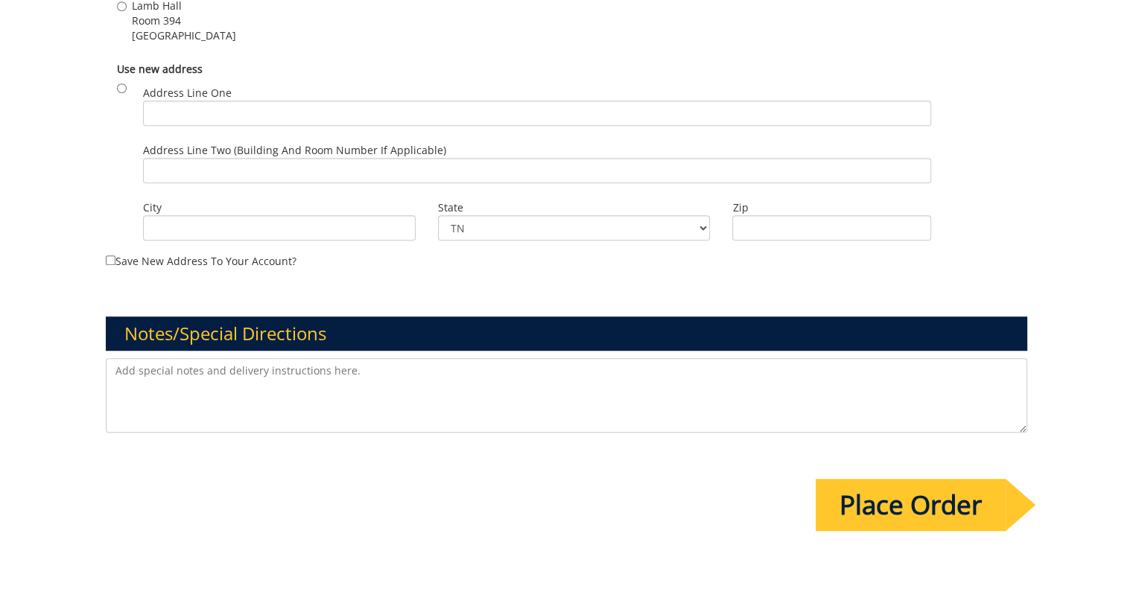
click at [690, 379] on textarea at bounding box center [567, 395] width 922 height 74
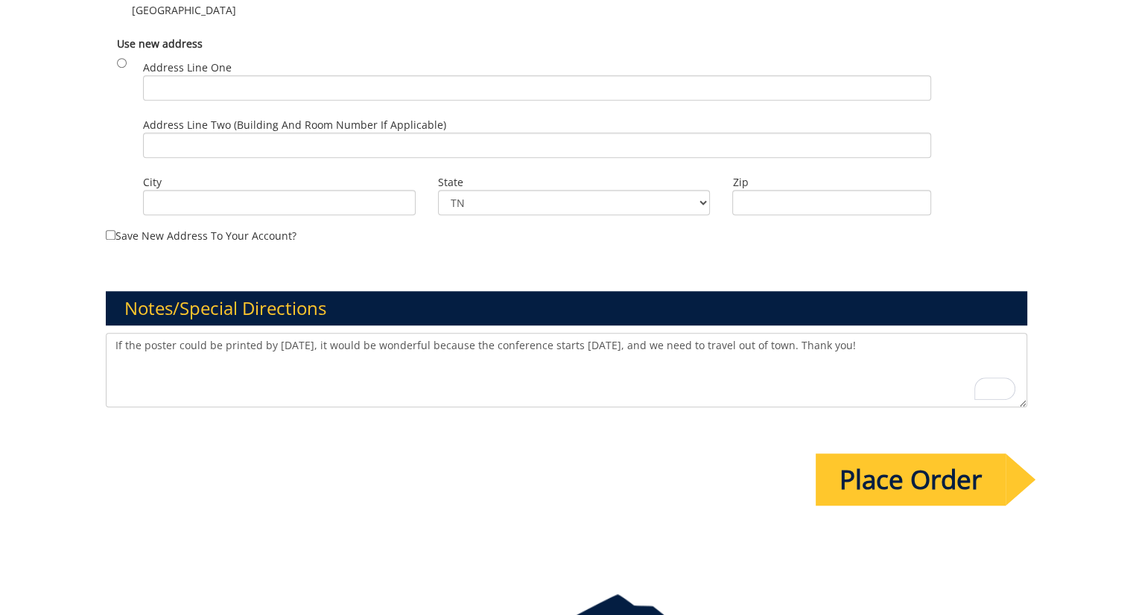
scroll to position [1180, 0]
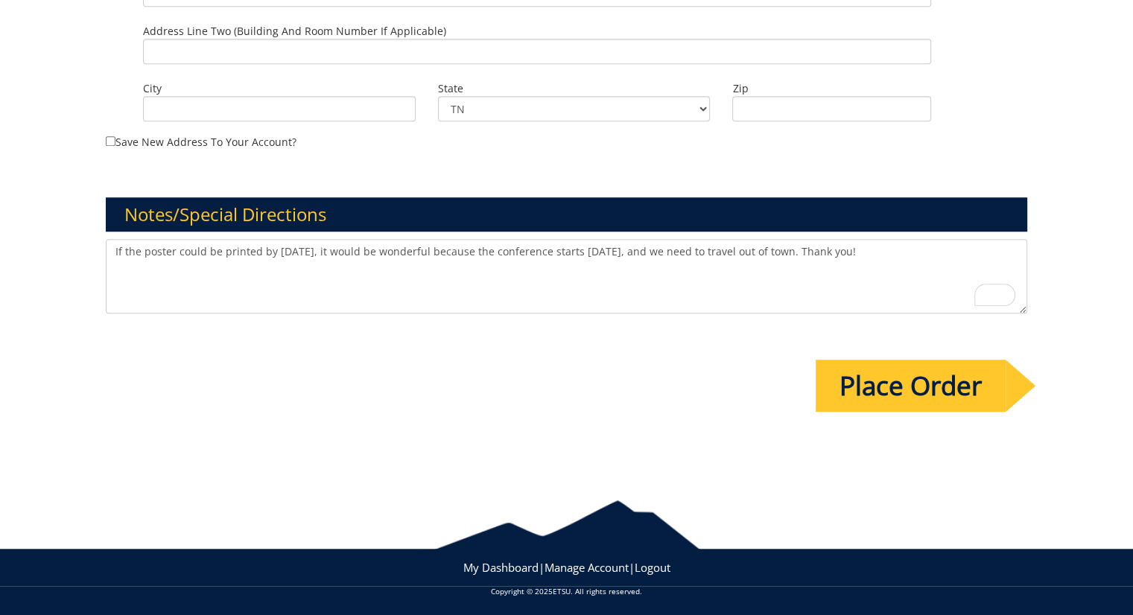
type textarea "If the poster could be printed by tomorrow, it would be wonderful because the c…"
click at [901, 371] on input "Place Order" at bounding box center [910, 386] width 190 height 52
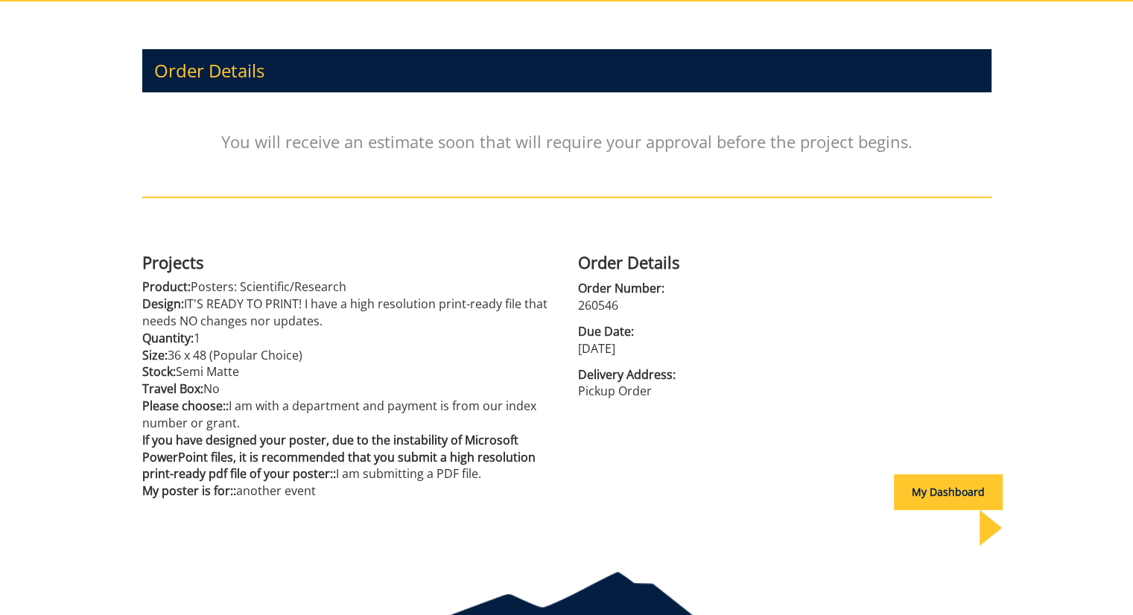
scroll to position [194, 0]
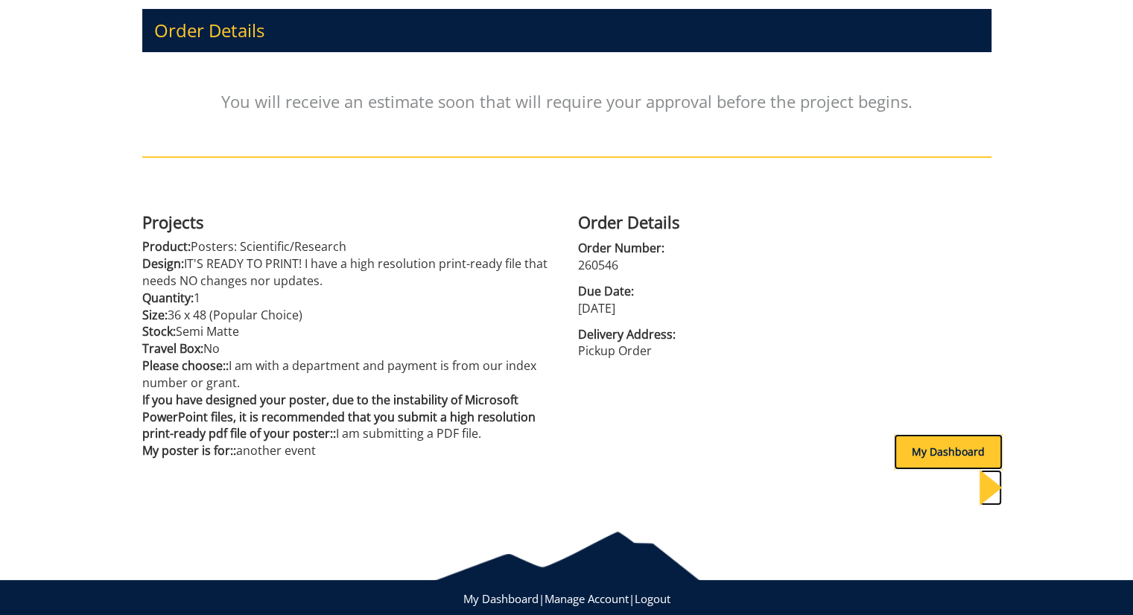
click at [929, 442] on div "My Dashboard" at bounding box center [948, 452] width 109 height 36
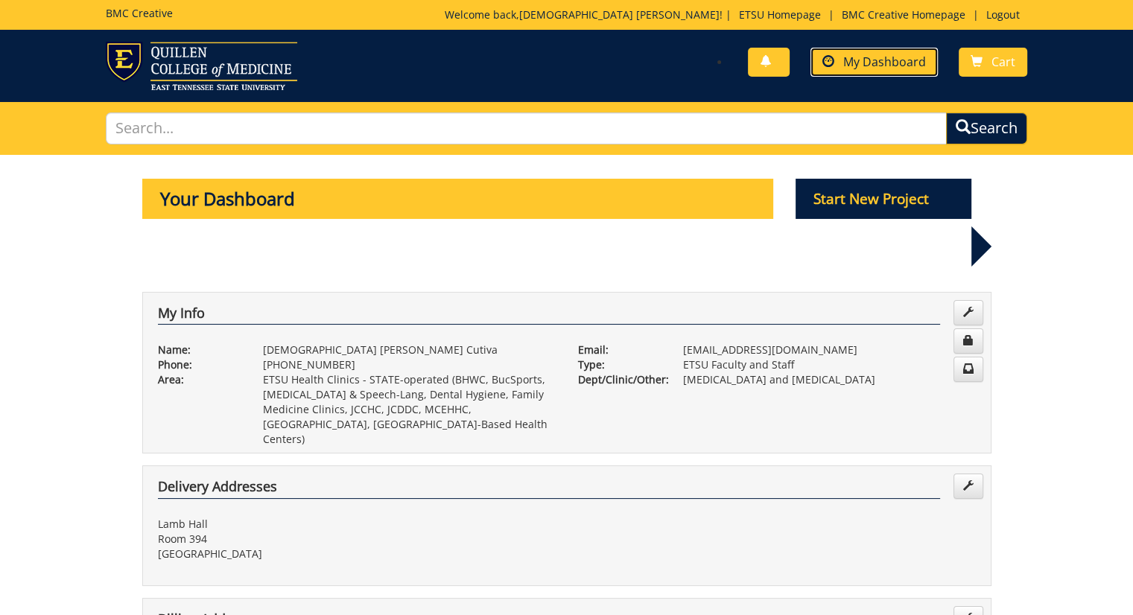
click at [858, 66] on span "My Dashboard" at bounding box center [884, 62] width 83 height 16
click at [1008, 15] on link "Logout" at bounding box center [1003, 14] width 48 height 14
